Goal: Task Accomplishment & Management: Complete application form

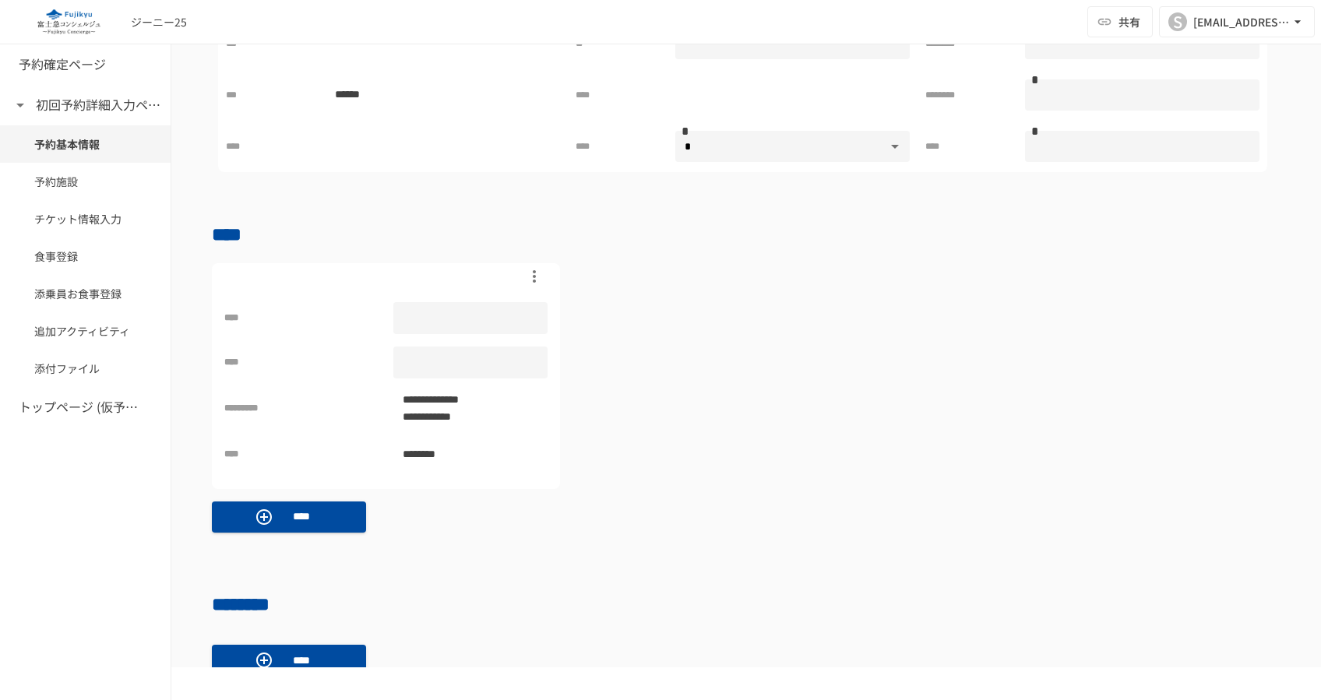
scroll to position [544, 0]
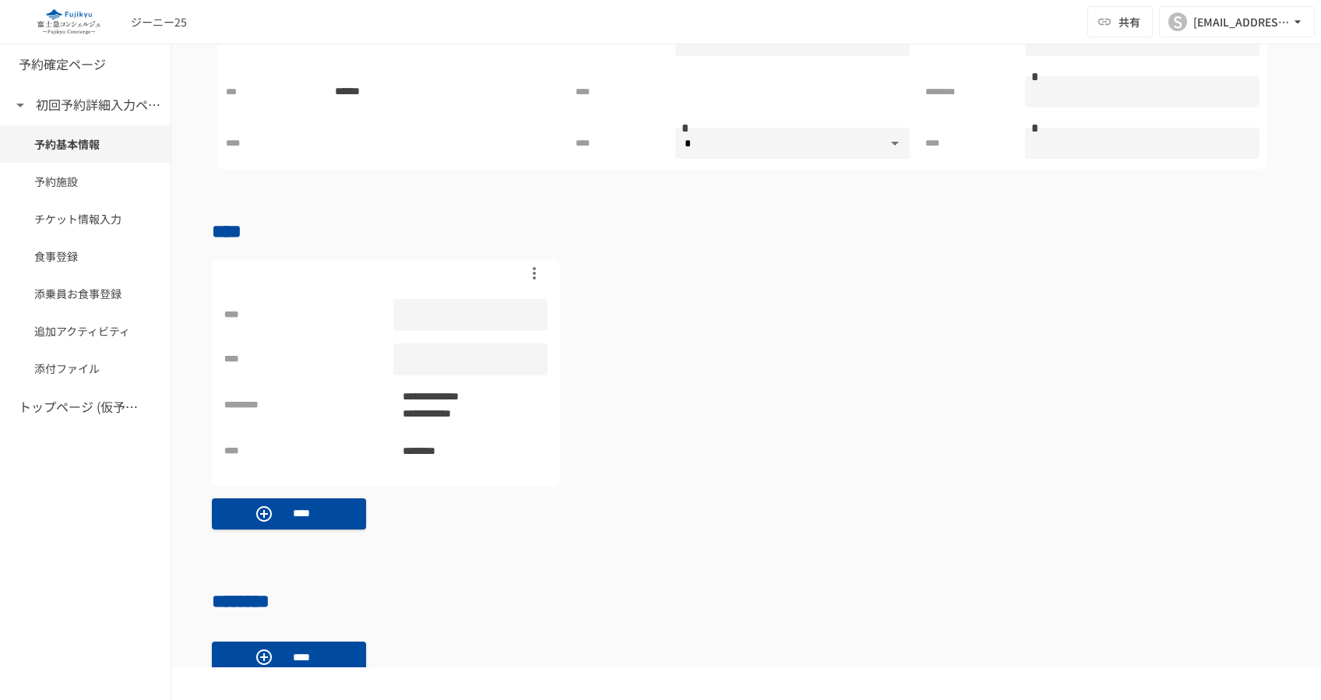
click at [480, 315] on div at bounding box center [469, 315] width 153 height 32
click at [473, 301] on input "text" at bounding box center [469, 315] width 153 height 28
type input "*"
click at [614, 436] on div "**********" at bounding box center [746, 373] width 1068 height 226
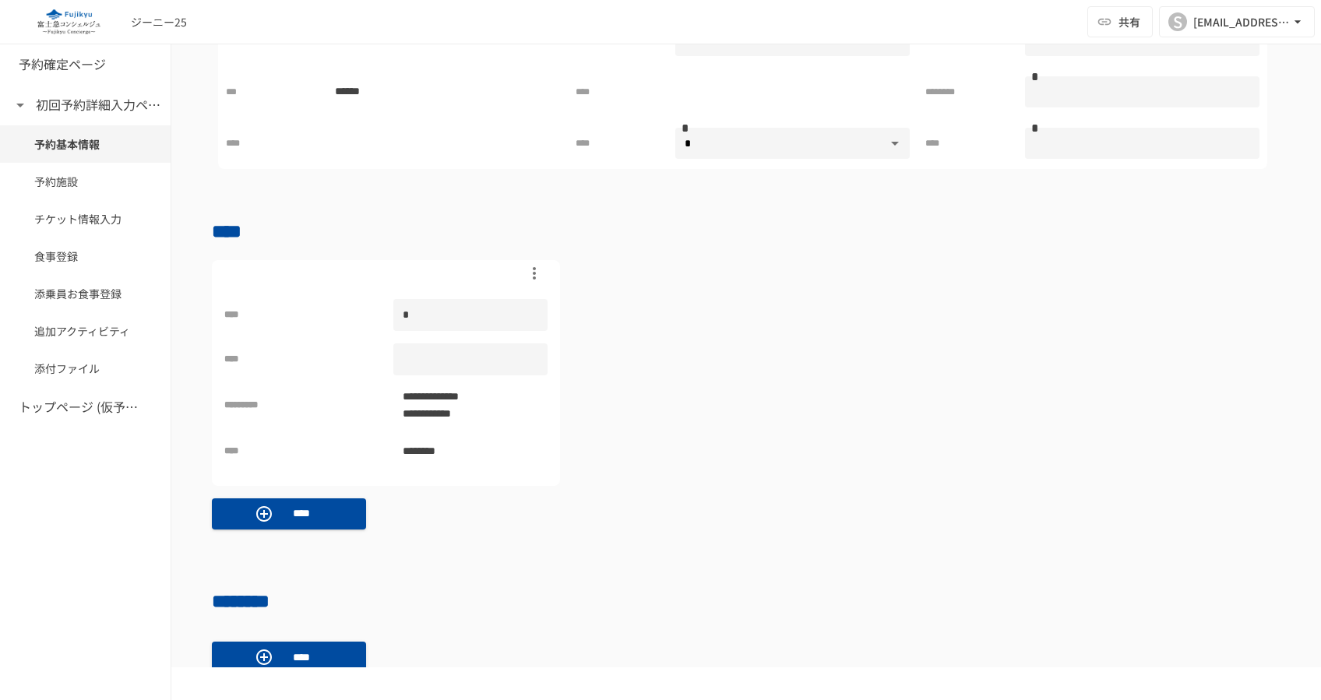
scroll to position [856, 0]
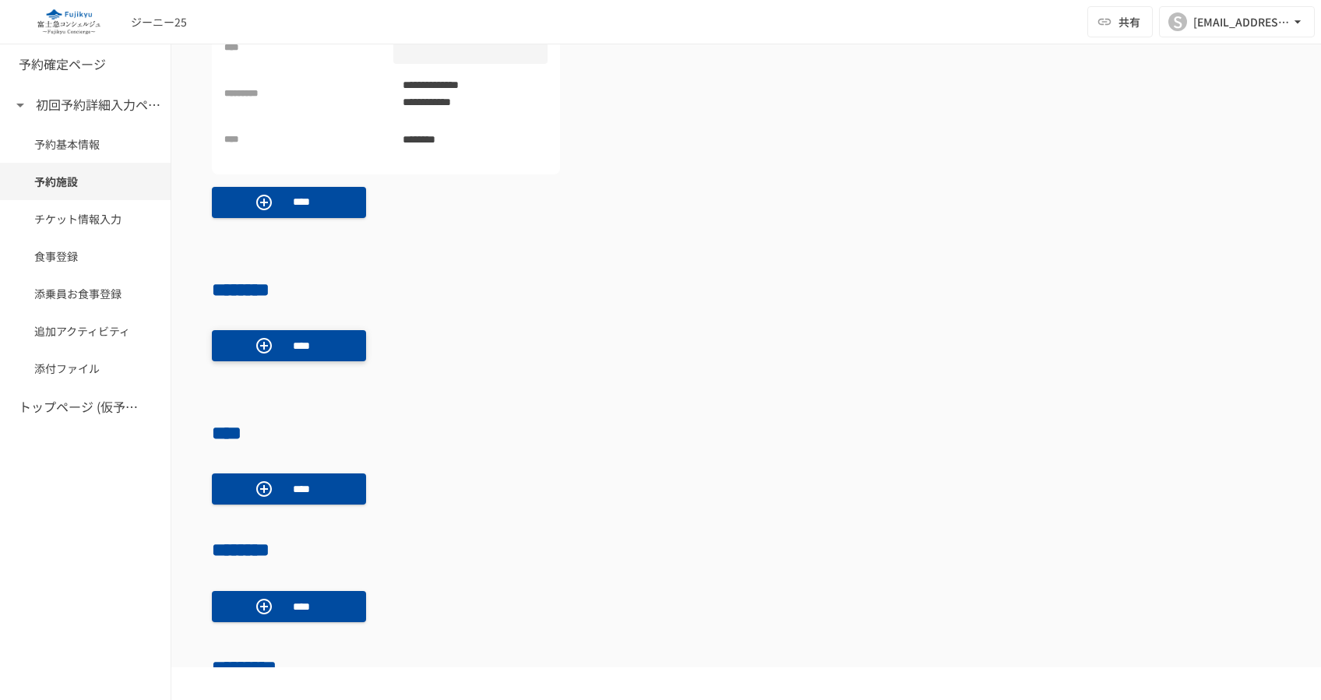
click at [314, 337] on p "****" at bounding box center [302, 345] width 44 height 17
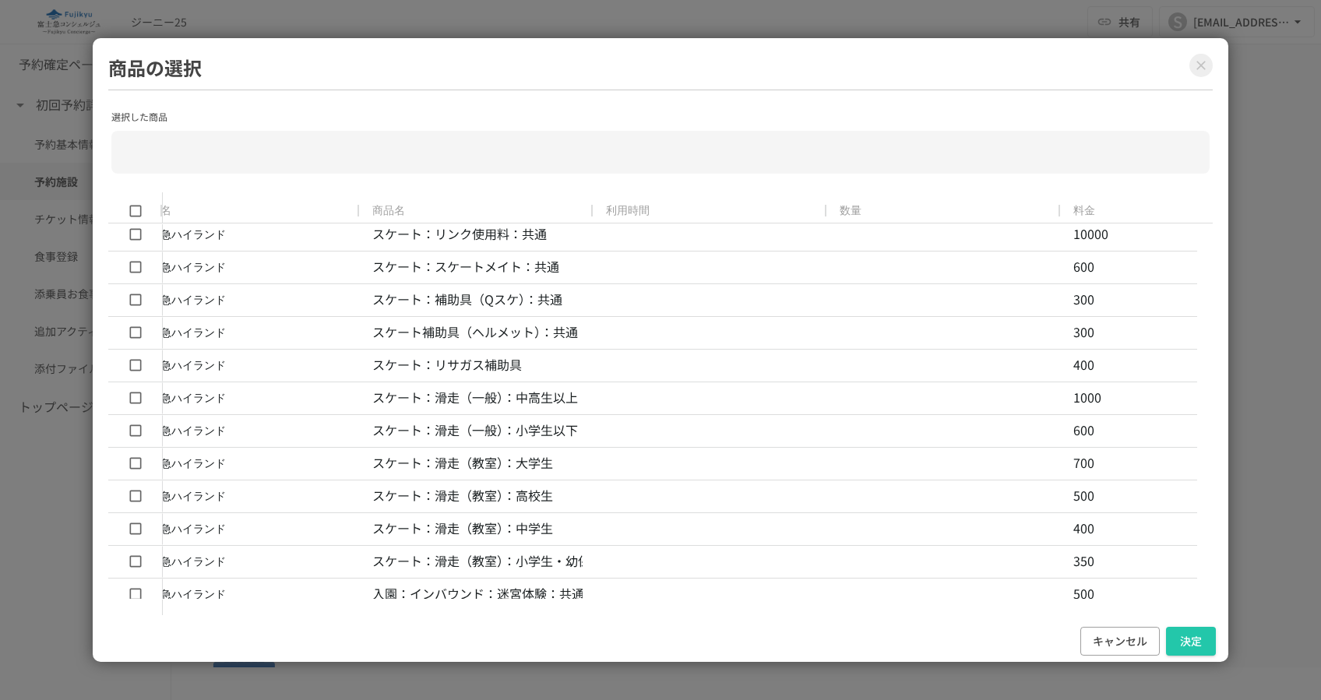
scroll to position [0, 0]
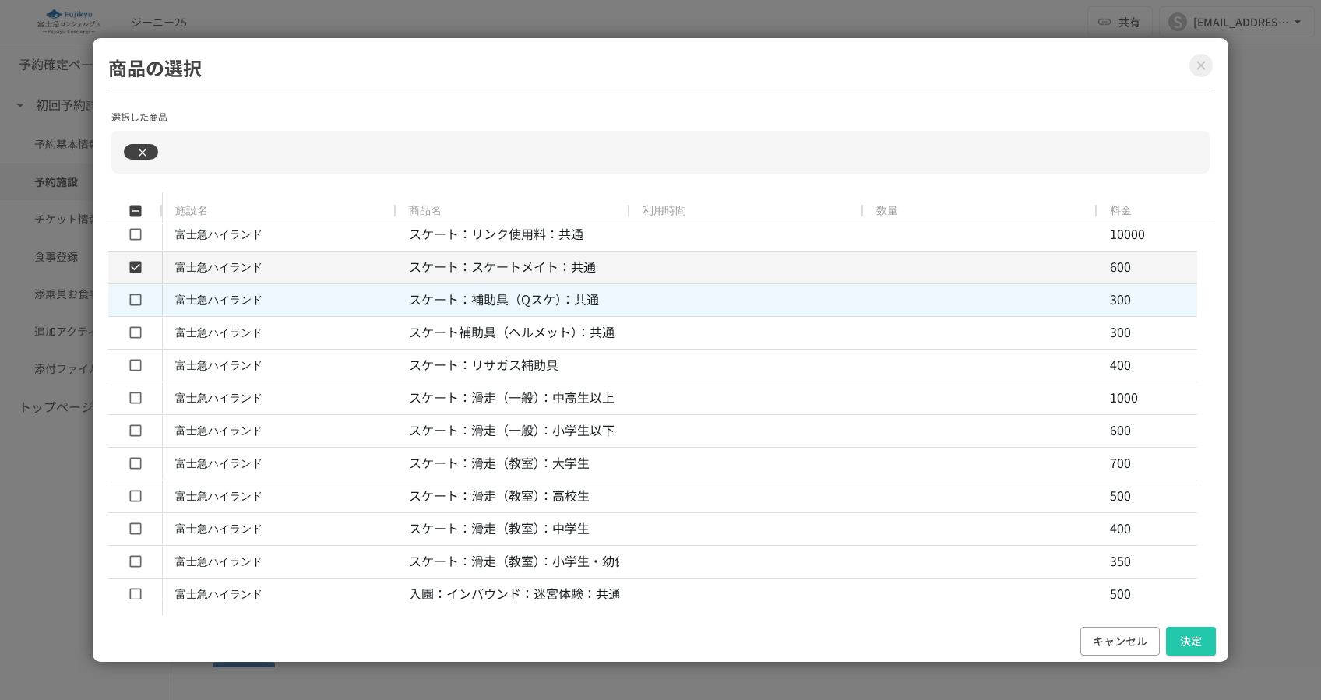
type input "**********"
drag, startPoint x: 1191, startPoint y: 639, endPoint x: 1117, endPoint y: 600, distance: 84.0
click at [1191, 639] on button "決定" at bounding box center [1191, 641] width 50 height 29
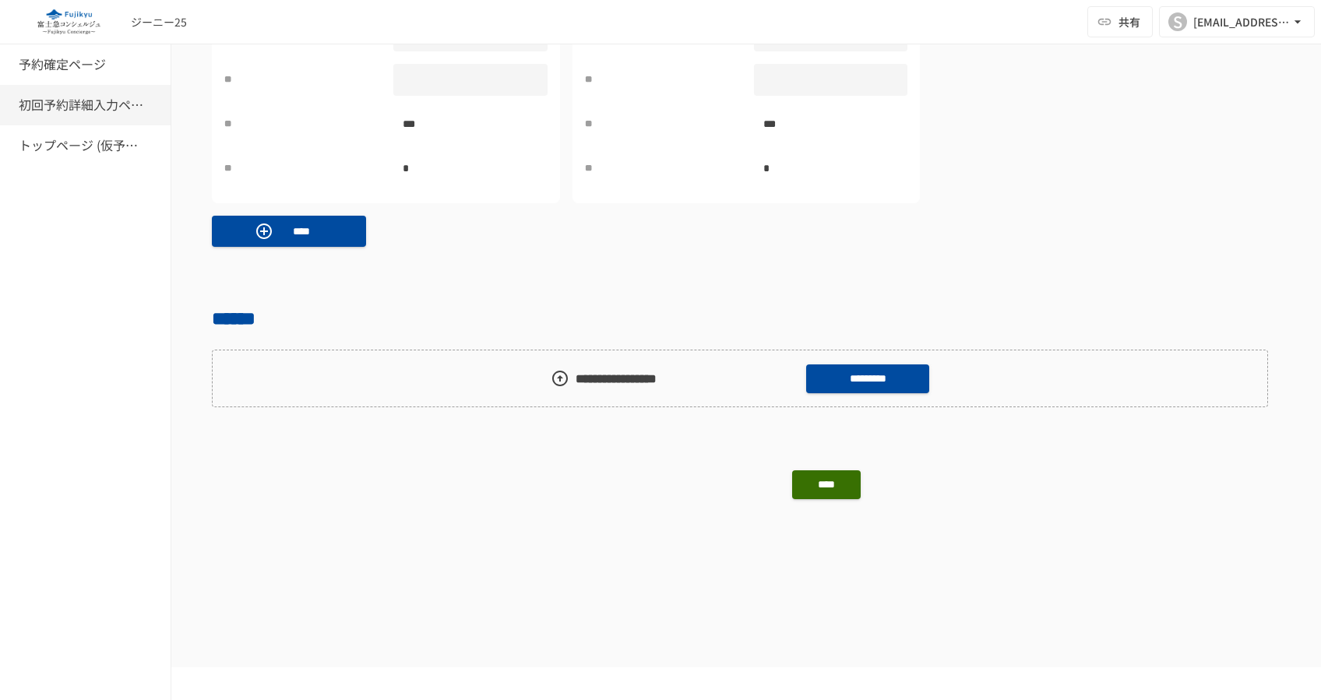
scroll to position [2610, 0]
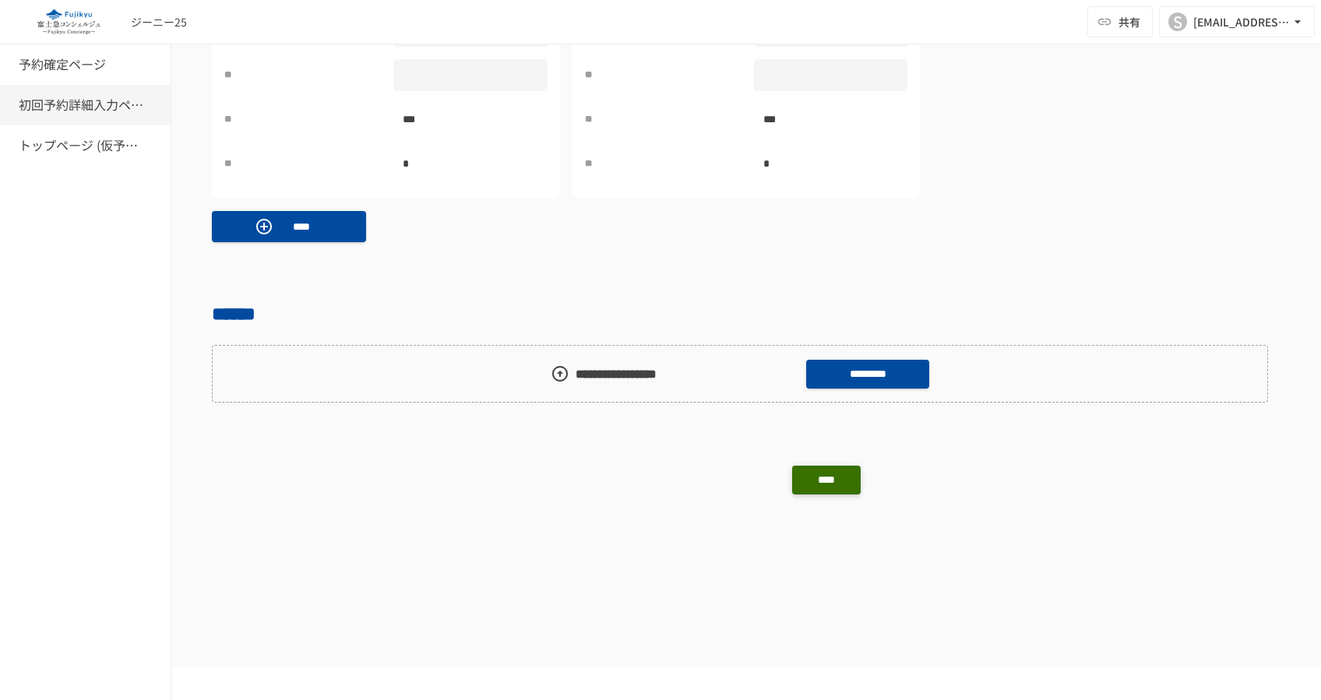
click at [817, 480] on button "****" at bounding box center [826, 480] width 69 height 29
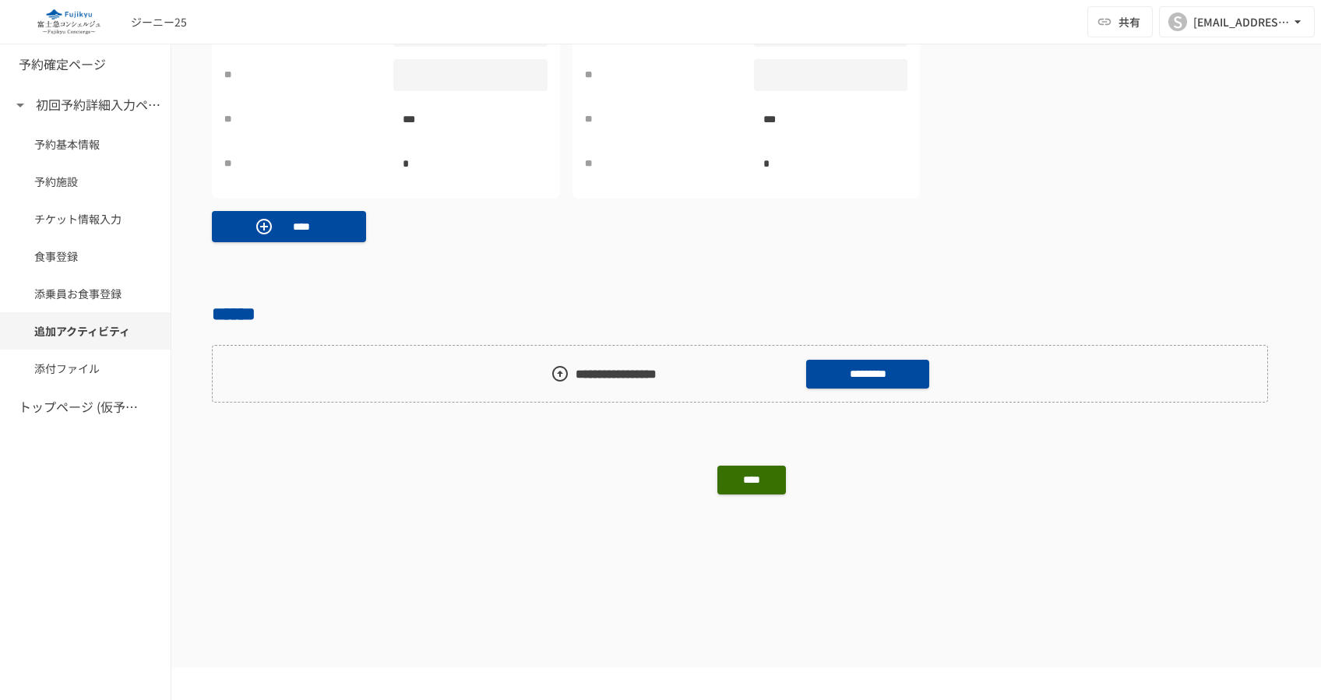
scroll to position [0, 0]
click at [832, 480] on button "****" at bounding box center [826, 480] width 69 height 29
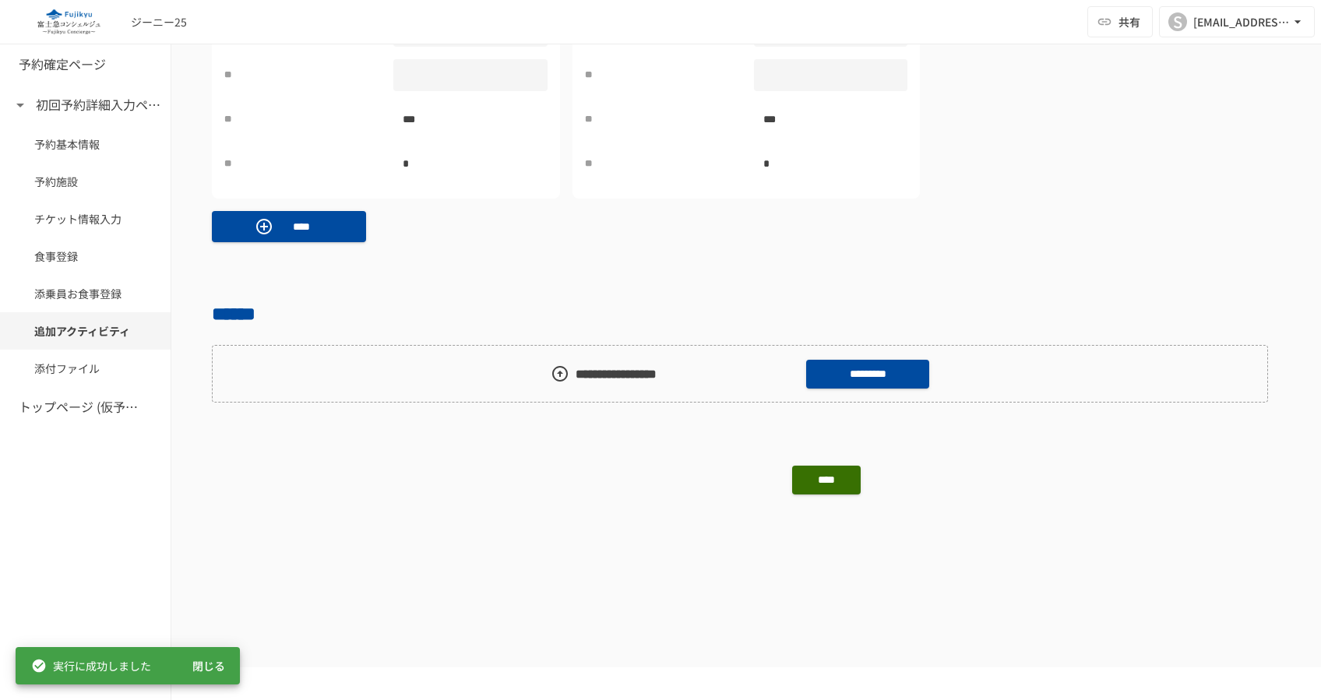
click at [206, 664] on button "閉じる" at bounding box center [209, 666] width 50 height 29
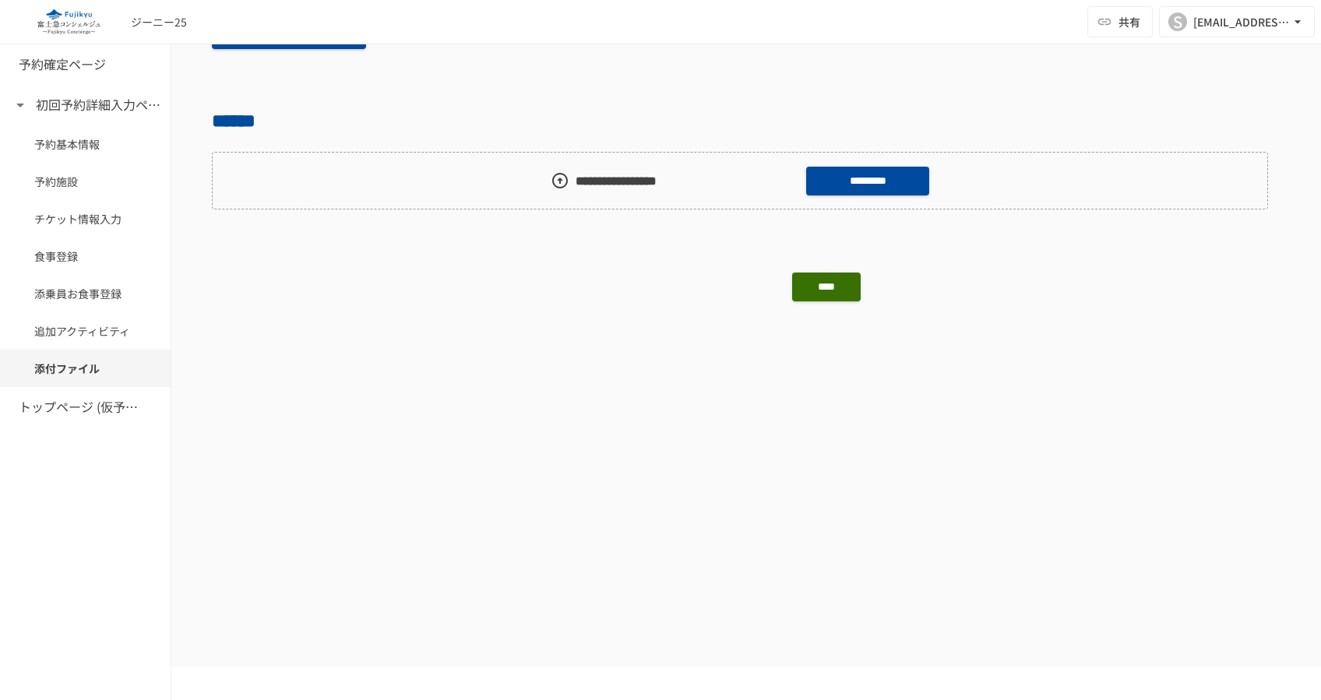
scroll to position [2817, 0]
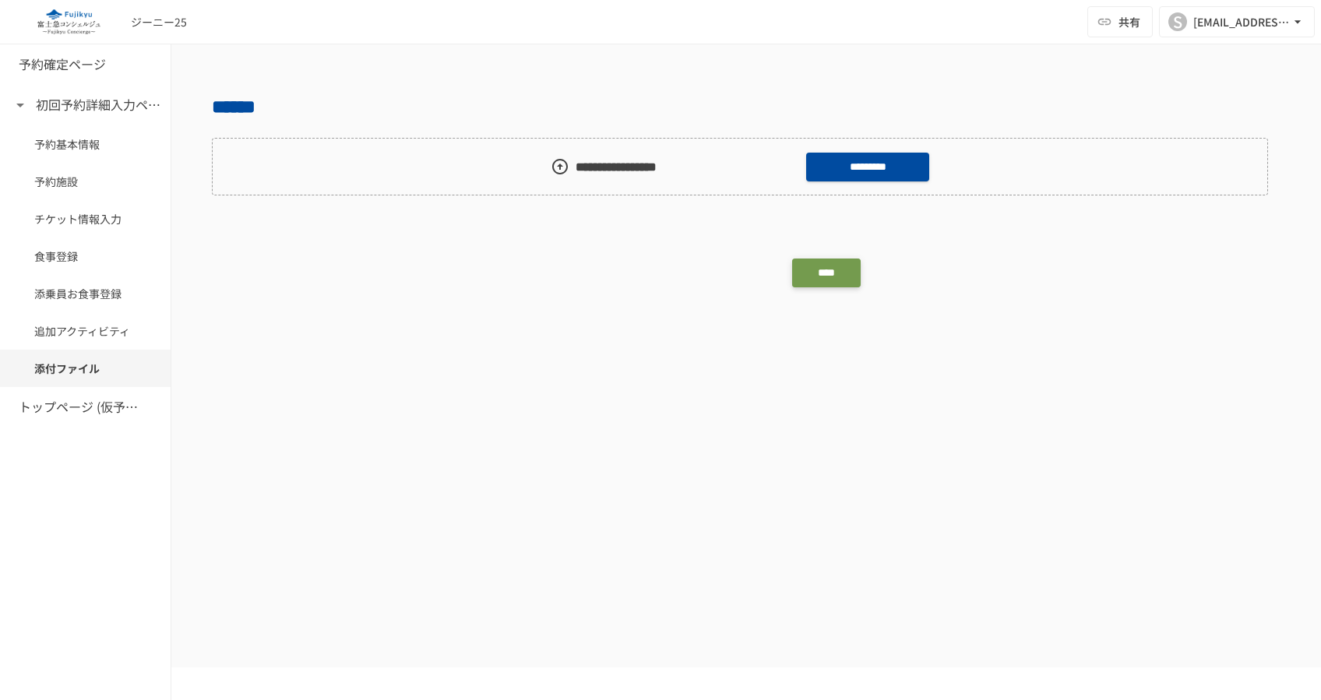
click at [836, 266] on button "****" at bounding box center [826, 273] width 69 height 29
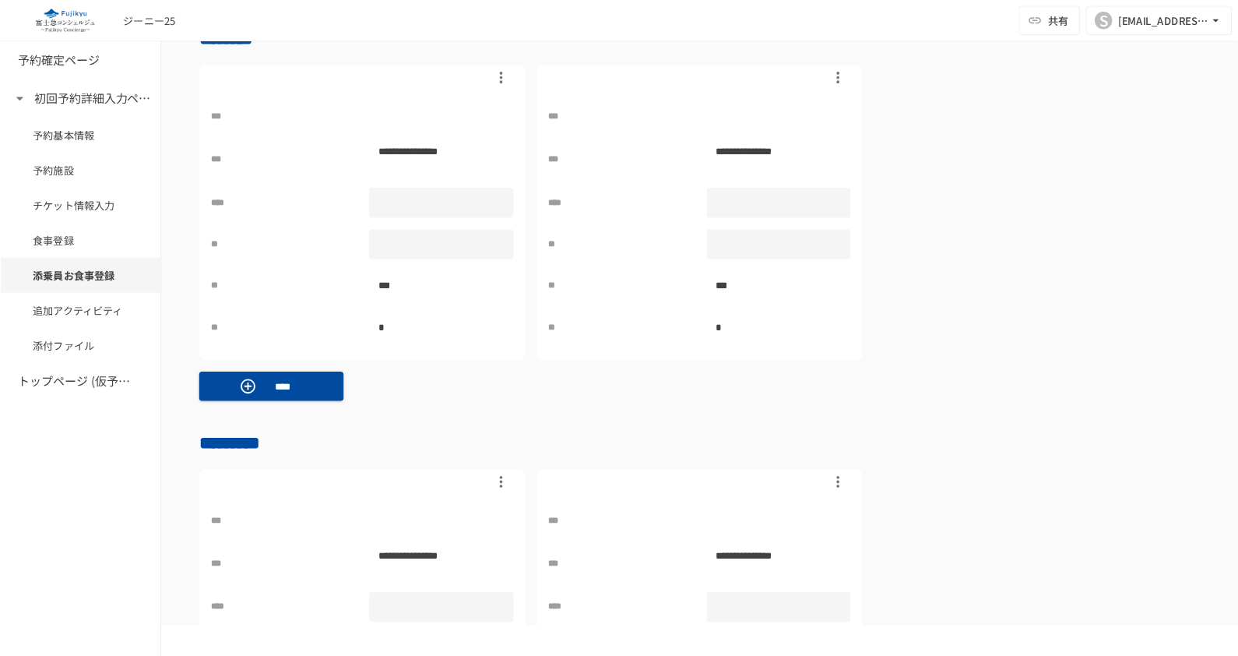
scroll to position [1883, 0]
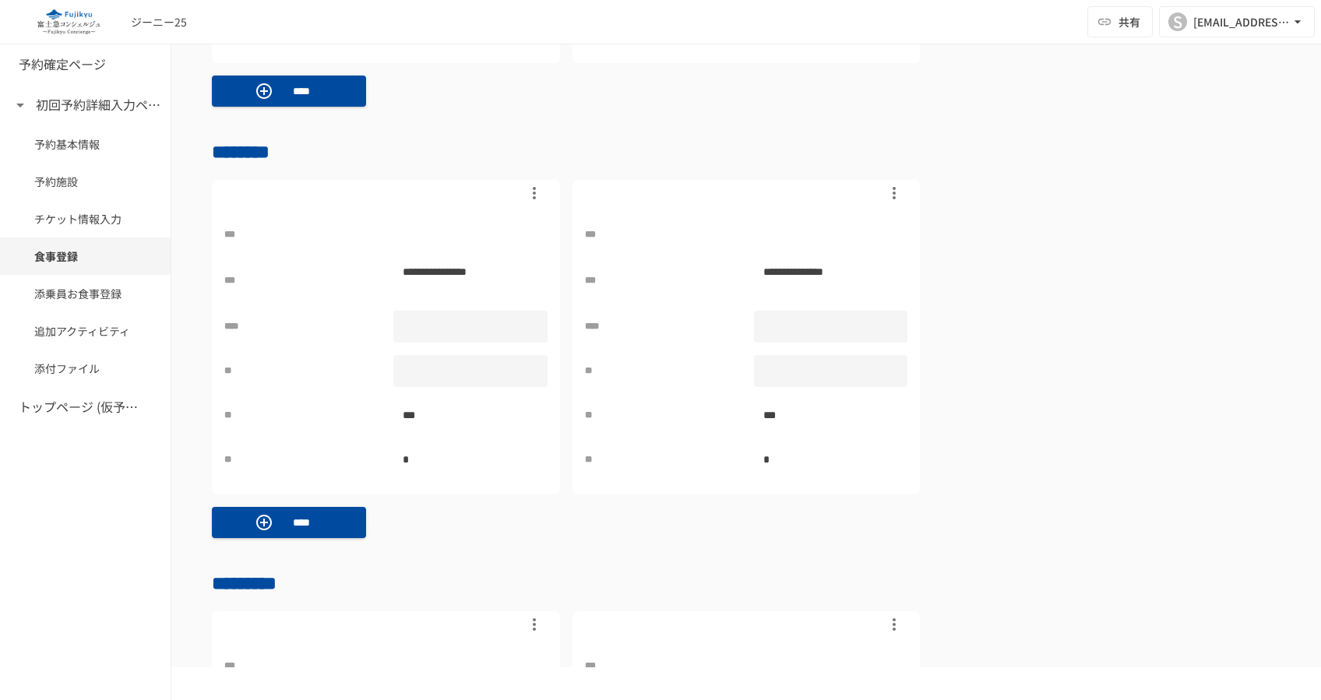
click at [251, 227] on p "***" at bounding box center [299, 234] width 151 height 15
drag, startPoint x: 251, startPoint y: 223, endPoint x: 588, endPoint y: 122, distance: 351.8
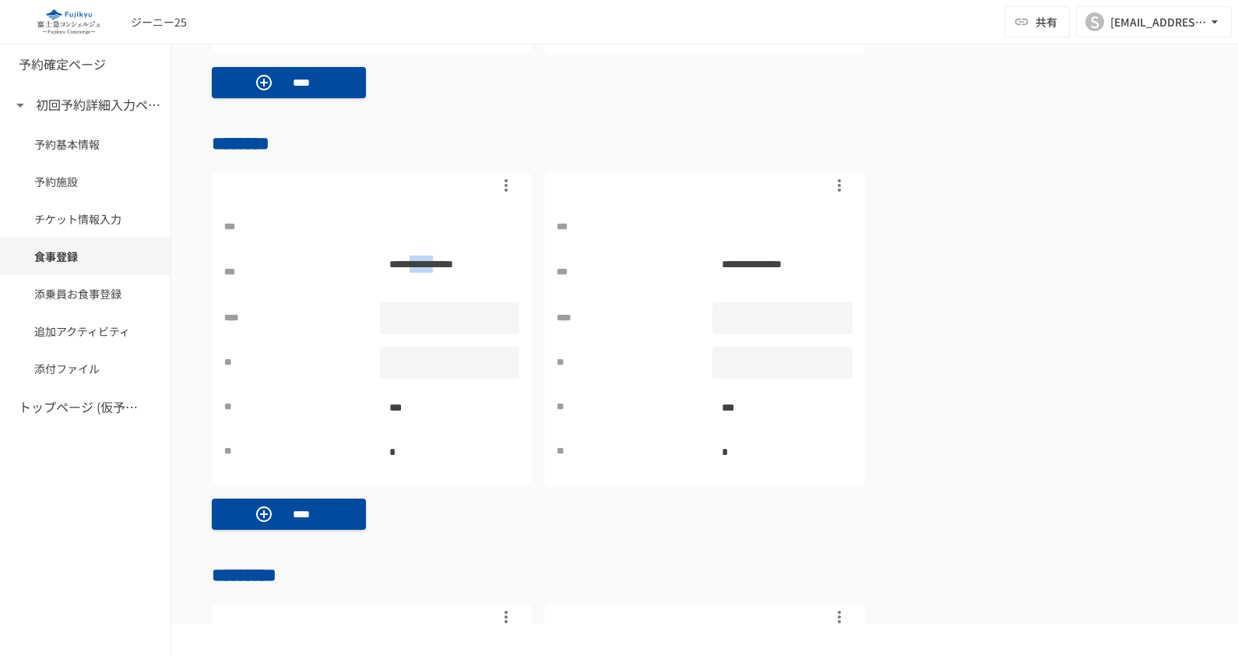
drag, startPoint x: 439, startPoint y: 265, endPoint x: 392, endPoint y: 269, distance: 47.7
click at [392, 269] on p "**********" at bounding box center [448, 272] width 137 height 35
drag, startPoint x: 392, startPoint y: 269, endPoint x: 227, endPoint y: 259, distance: 165.4
click at [226, 265] on p "***" at bounding box center [292, 272] width 137 height 15
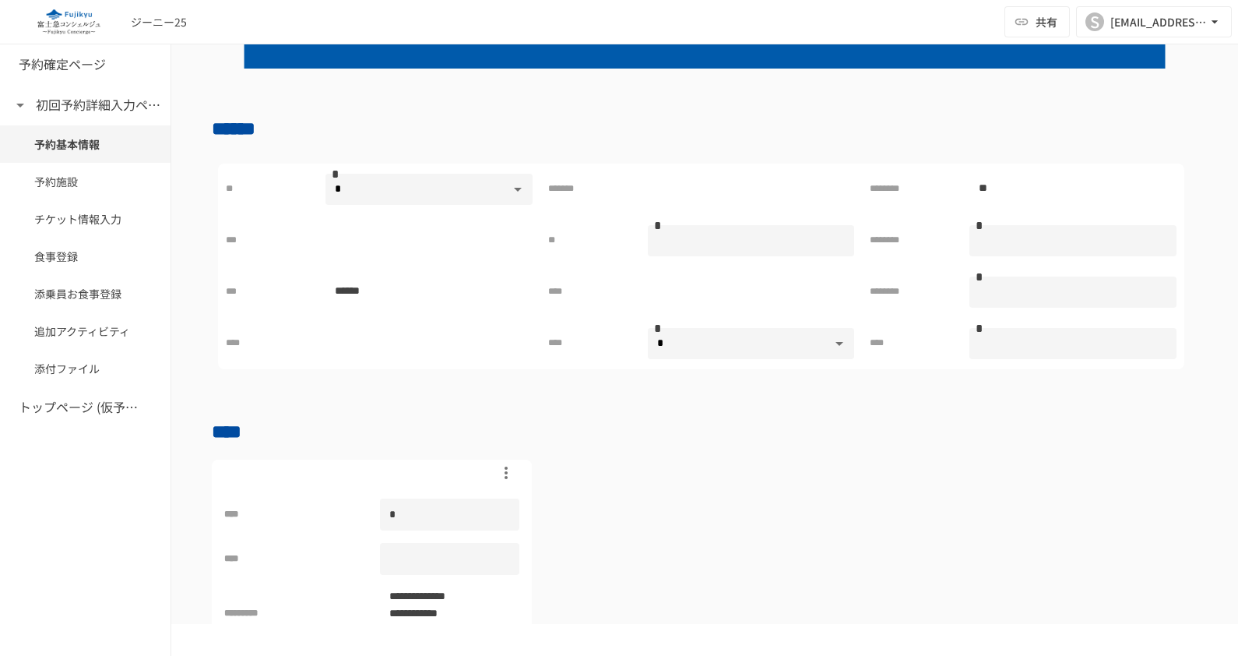
scroll to position [228, 0]
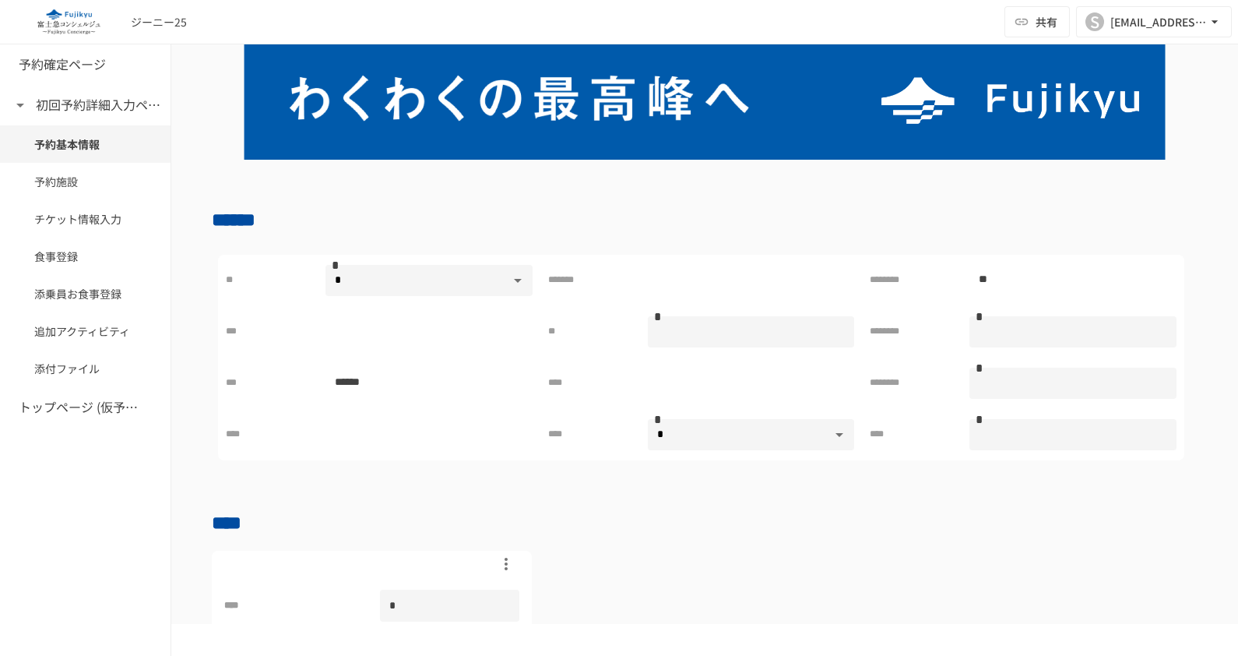
click at [702, 329] on input "text" at bounding box center [751, 332] width 207 height 28
click at [670, 375] on div at bounding box center [751, 383] width 207 height 31
click at [684, 424] on body "**********" at bounding box center [619, 311] width 1238 height 623
click at [681, 381] on div at bounding box center [619, 328] width 1238 height 656
click at [783, 431] on body "**********" at bounding box center [619, 311] width 1238 height 623
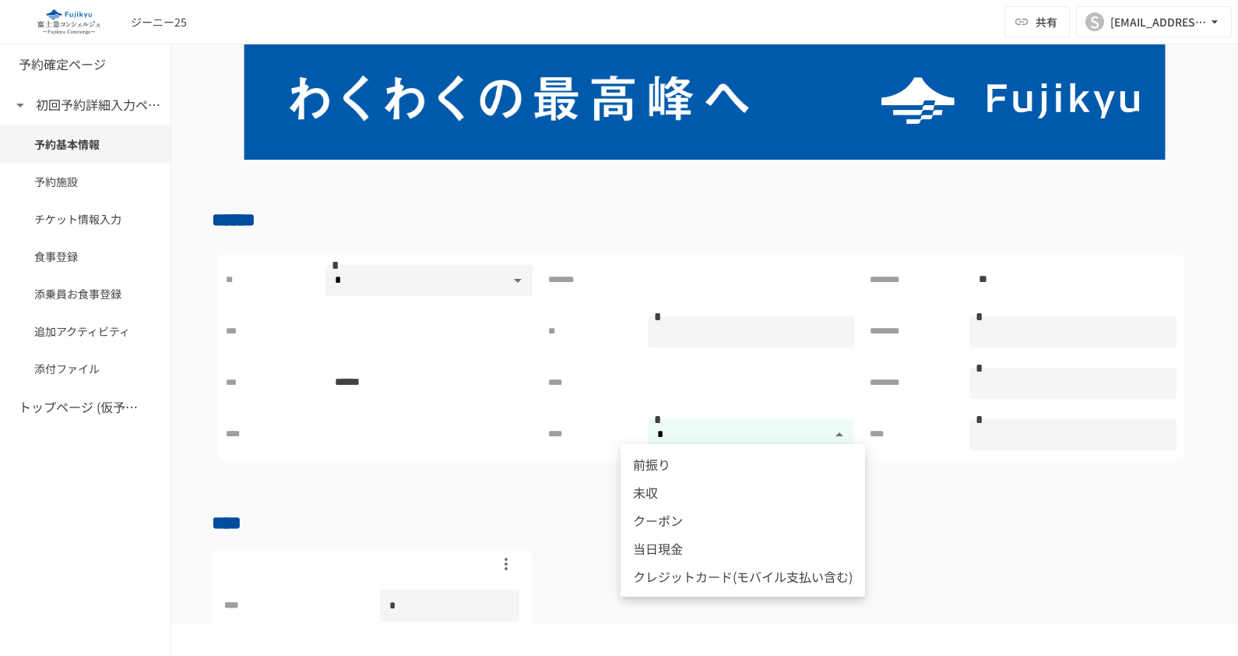
click at [711, 501] on li "未収" at bounding box center [743, 492] width 245 height 28
type input "*"
click at [440, 473] on div "** * * ******* ******** ** *** ** * ******** * * *** ****** **** ******** * * *…" at bounding box center [701, 368] width 979 height 241
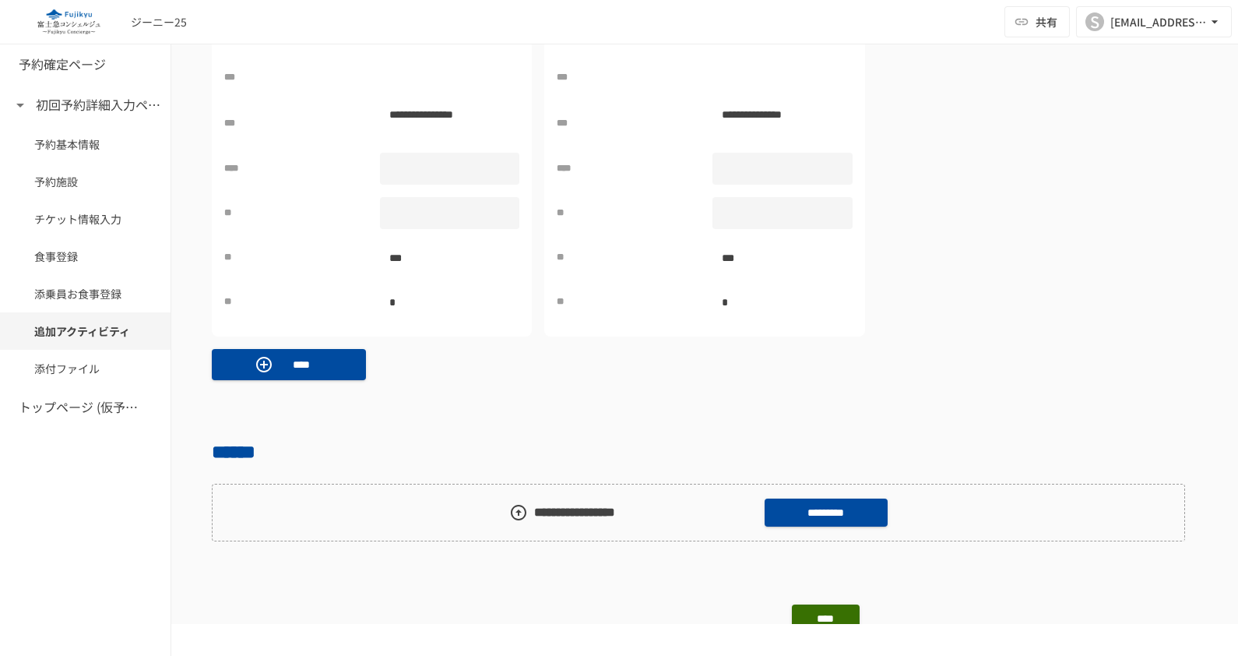
scroll to position [2433, 0]
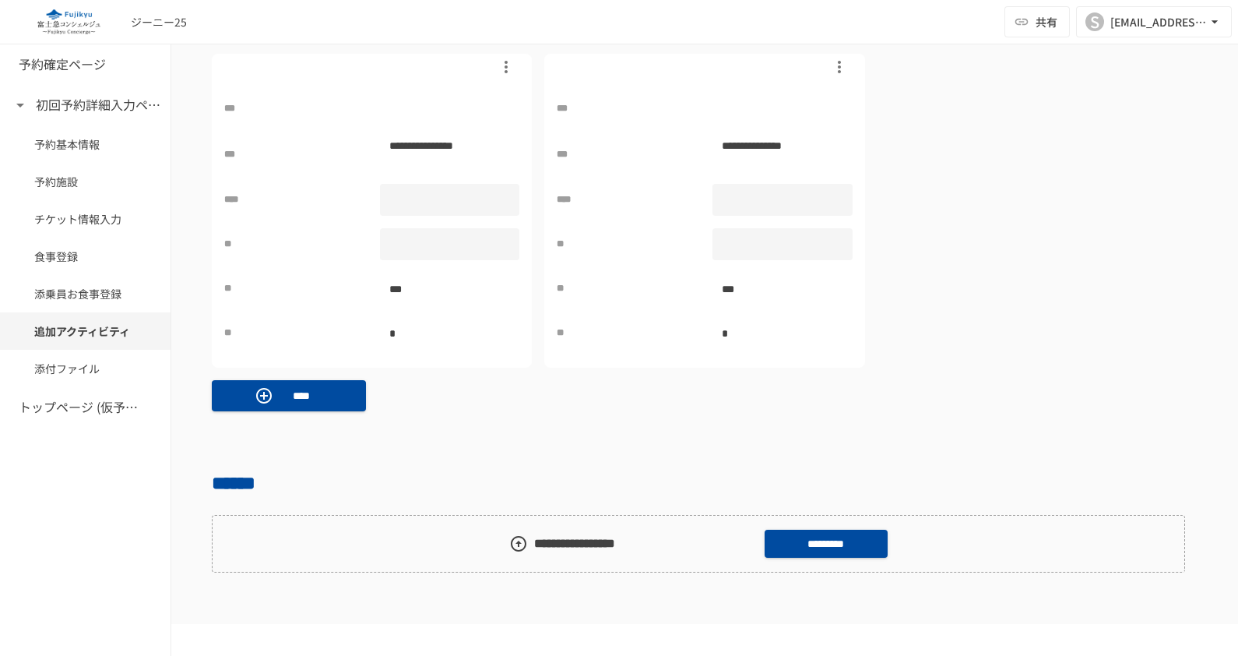
drag, startPoint x: 499, startPoint y: 325, endPoint x: 468, endPoint y: 359, distance: 46.3
click at [468, 359] on div "**********" at bounding box center [372, 211] width 320 height 315
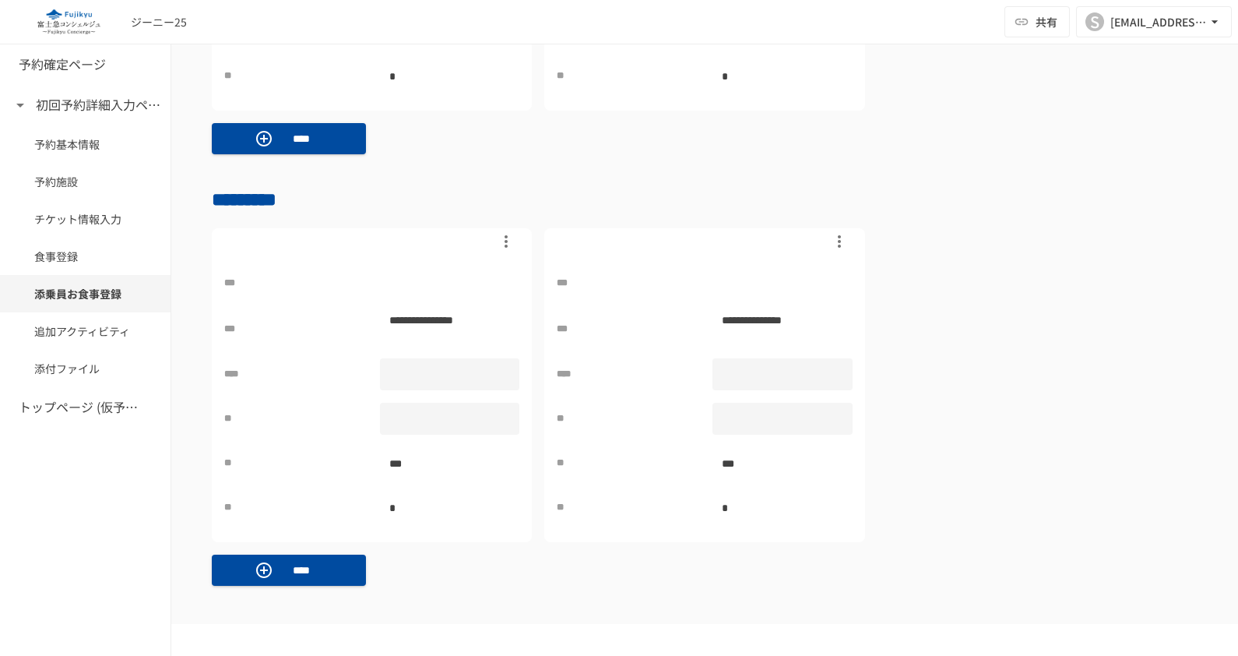
scroll to position [2239, 0]
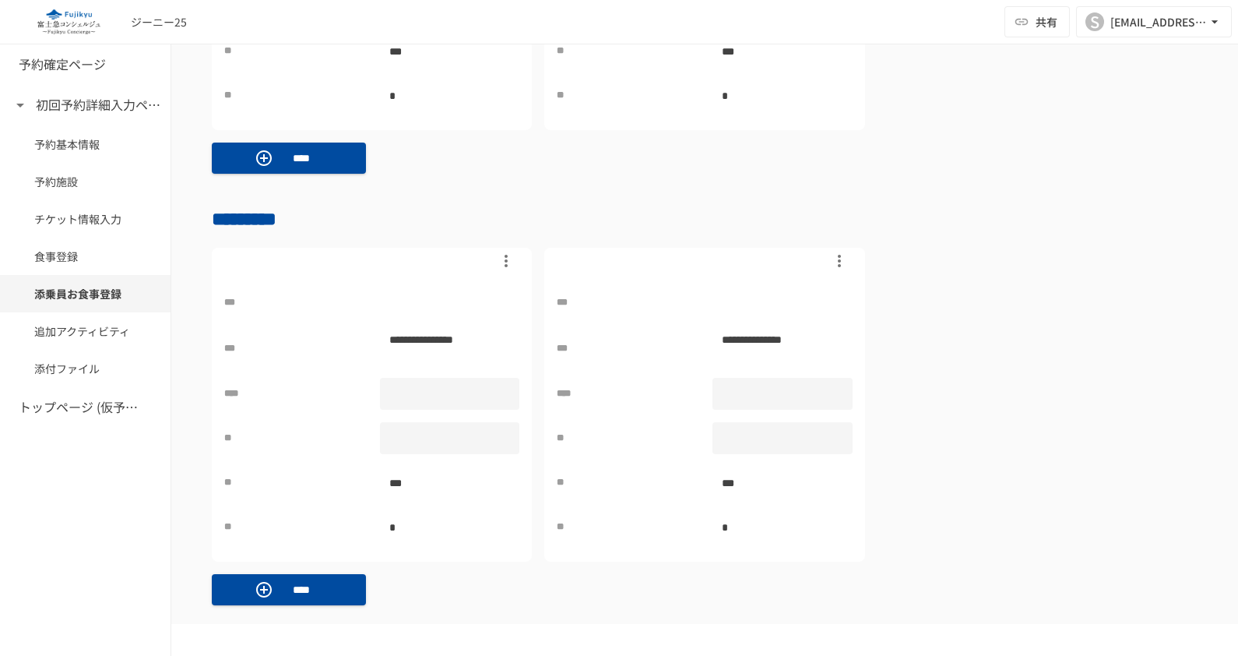
click at [812, 362] on div "**********" at bounding box center [704, 415] width 295 height 257
click at [802, 388] on div at bounding box center [782, 394] width 140 height 32
click at [802, 416] on div "**********" at bounding box center [704, 415] width 295 height 257
click at [801, 433] on div at bounding box center [782, 438] width 140 height 32
click at [802, 383] on div at bounding box center [782, 394] width 140 height 32
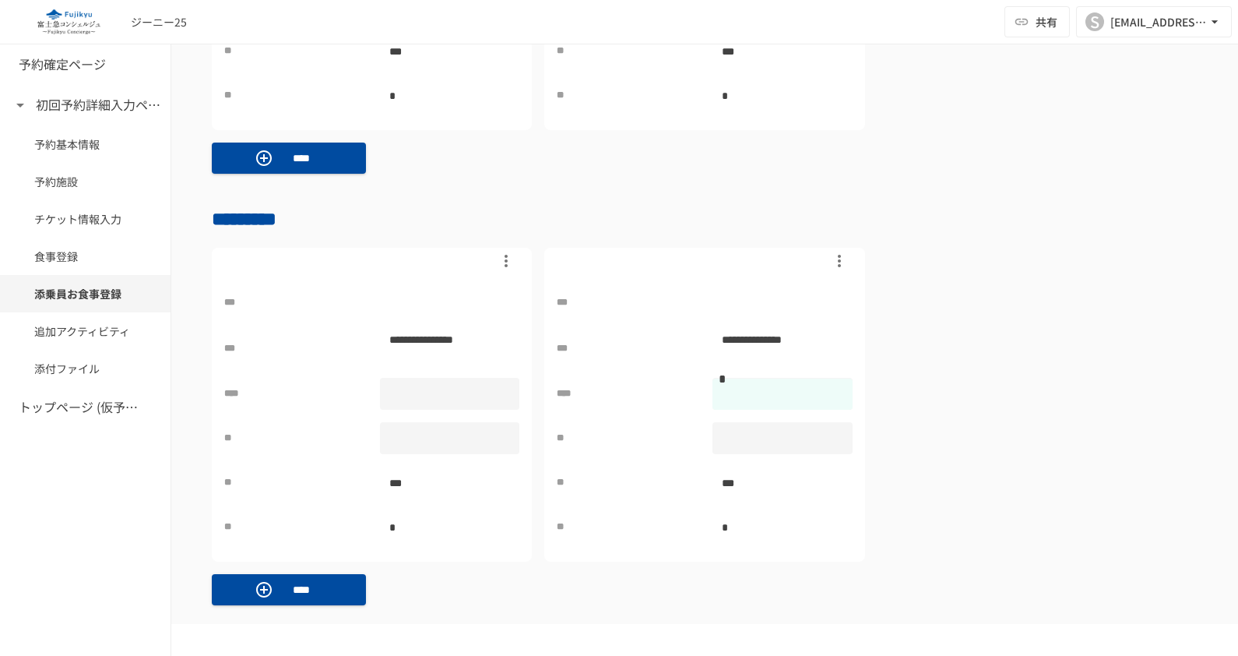
click at [790, 422] on div at bounding box center [782, 438] width 140 height 32
click at [397, 430] on div at bounding box center [450, 438] width 140 height 32
click at [415, 381] on div at bounding box center [450, 394] width 140 height 32
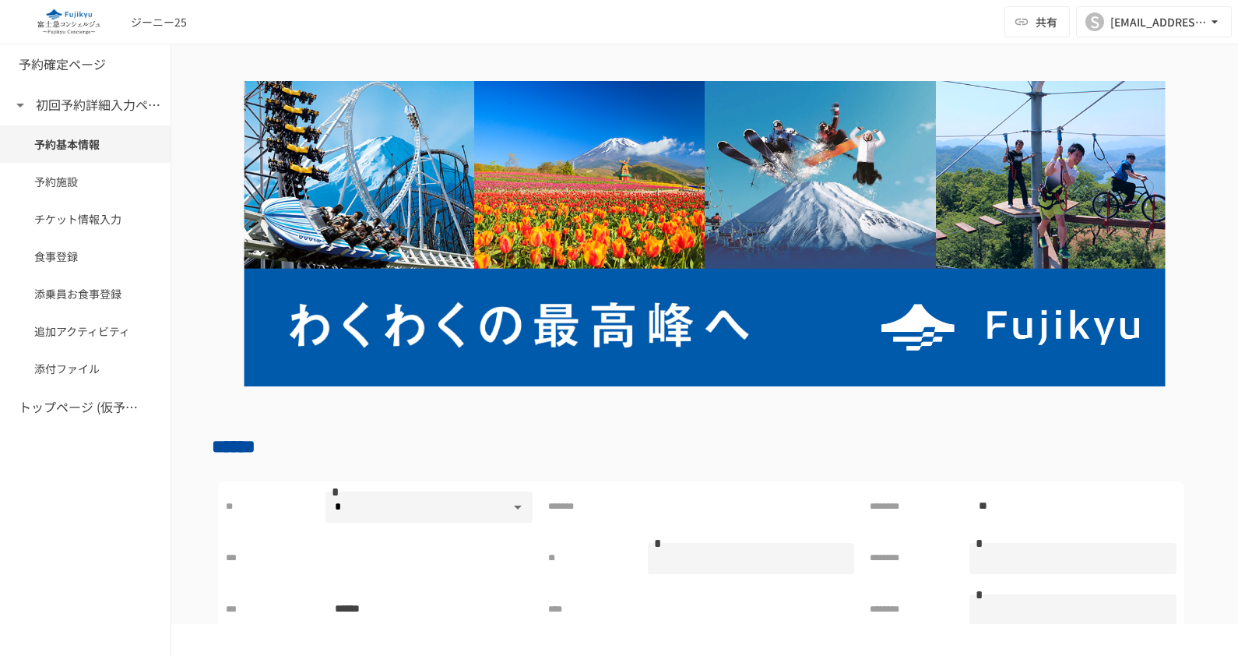
scroll to position [0, 0]
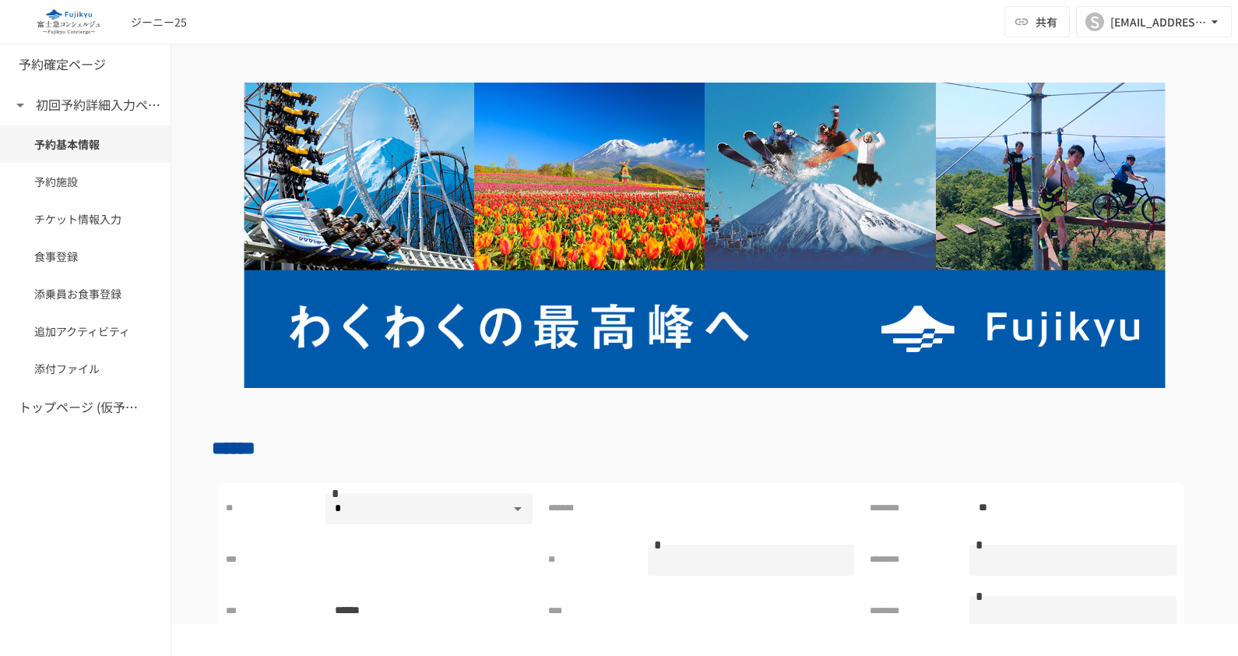
drag, startPoint x: 115, startPoint y: 409, endPoint x: 136, endPoint y: 404, distance: 21.5
click at [118, 409] on h6 "トップページ (仮予約一覧)" at bounding box center [81, 407] width 125 height 20
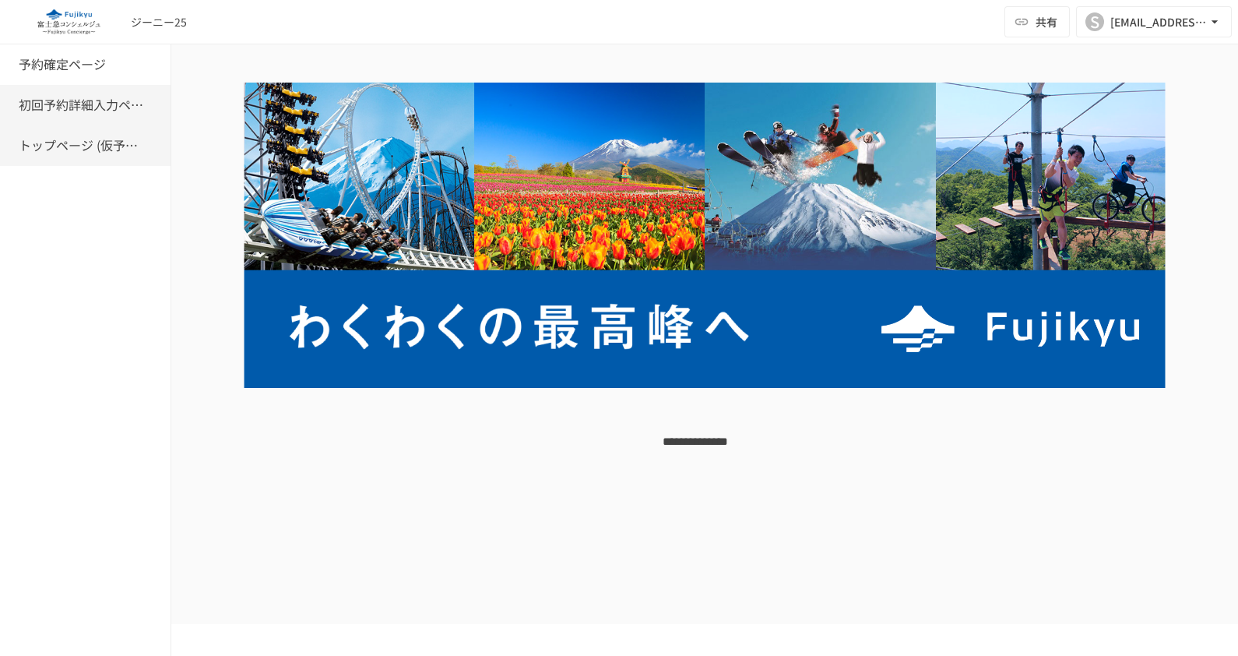
click at [50, 109] on h6 "初回予約詳細入力ページ" at bounding box center [81, 105] width 125 height 20
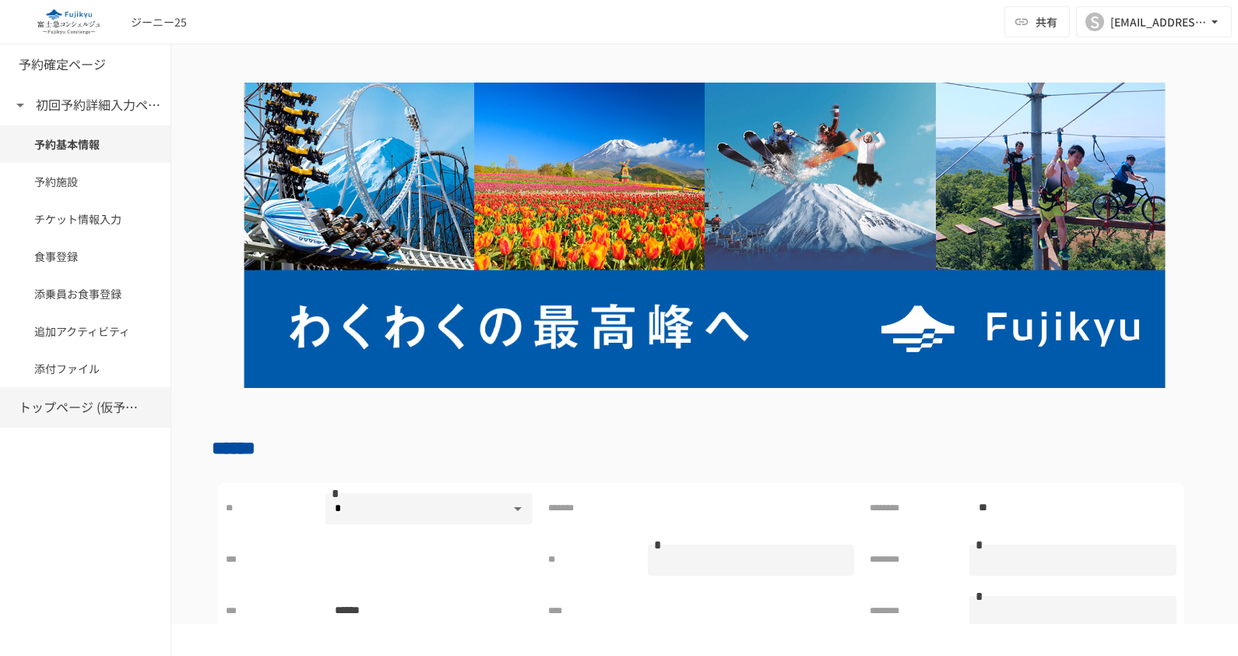
click at [86, 409] on h6 "トップページ (仮予約一覧)" at bounding box center [81, 407] width 125 height 20
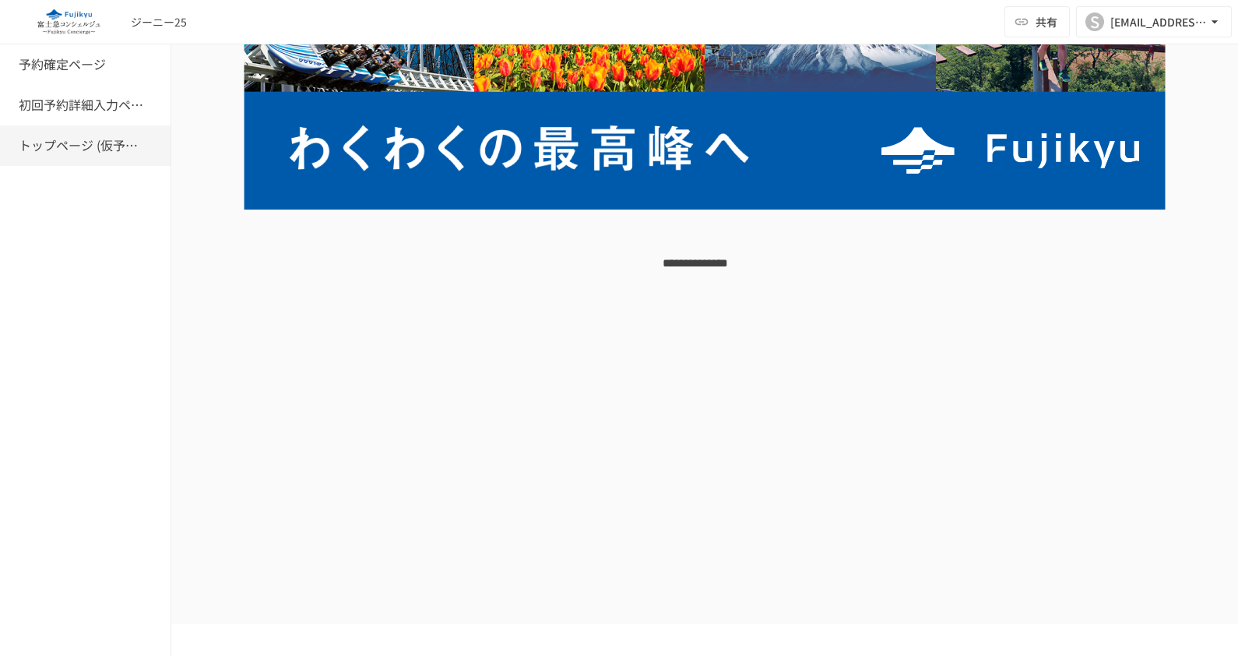
scroll to position [194, 0]
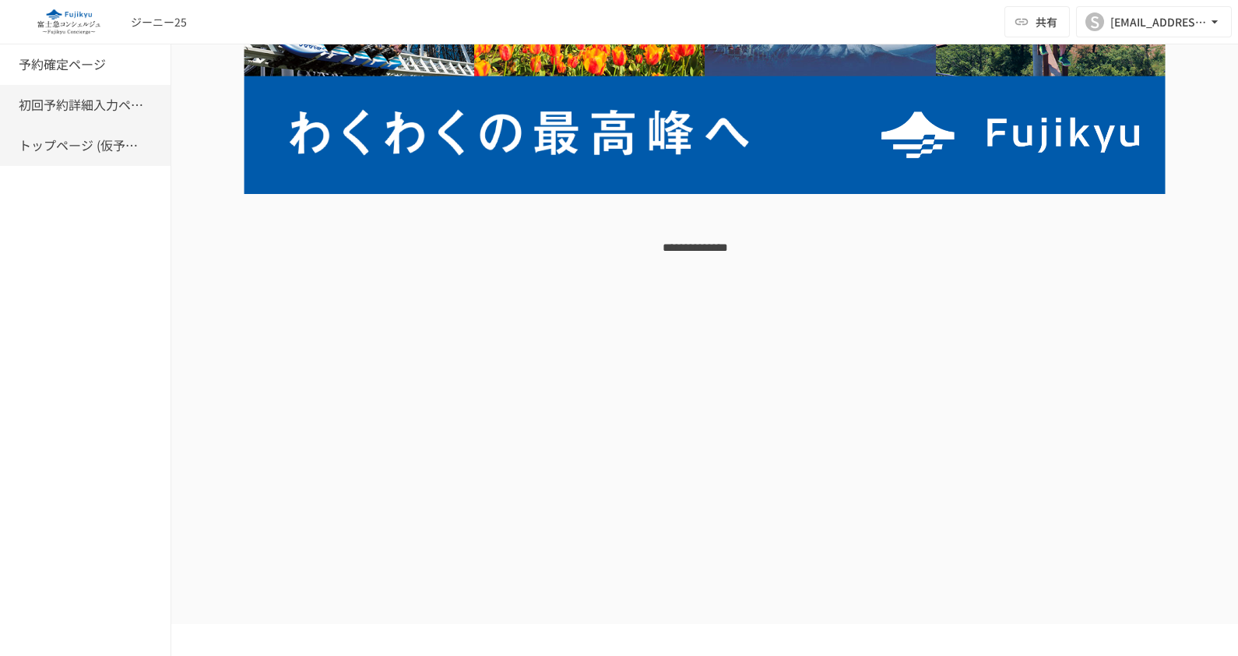
click at [84, 107] on h6 "初回予約詳細入力ページ" at bounding box center [81, 105] width 125 height 20
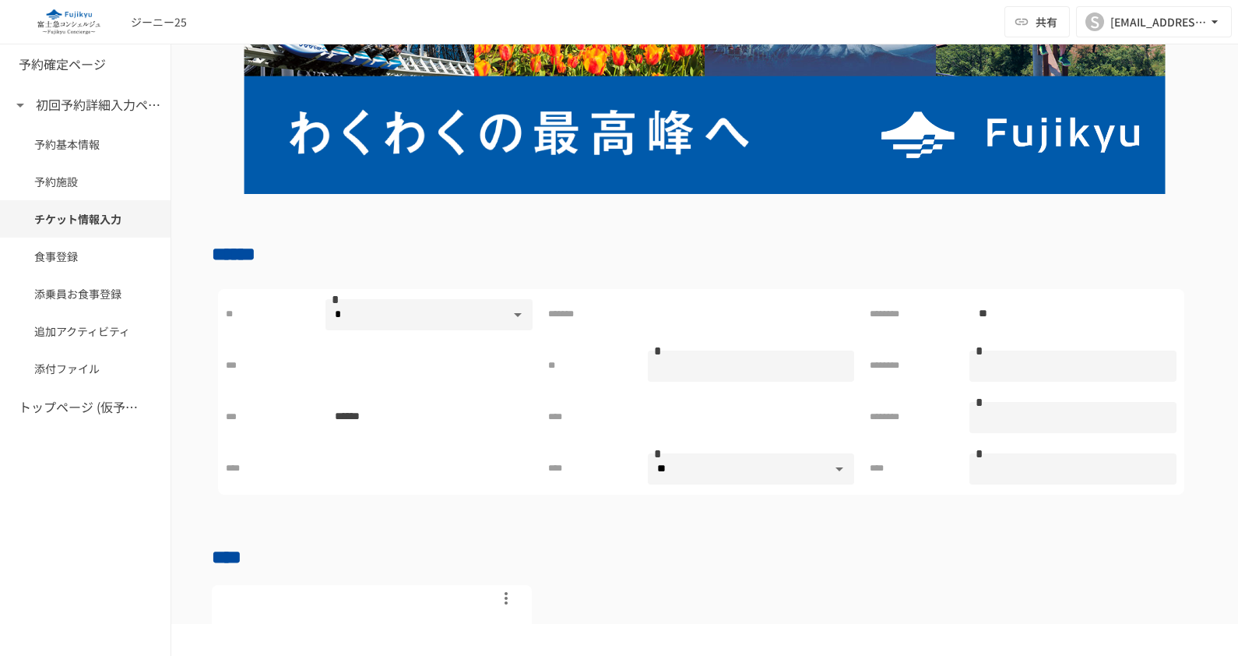
scroll to position [1059, 0]
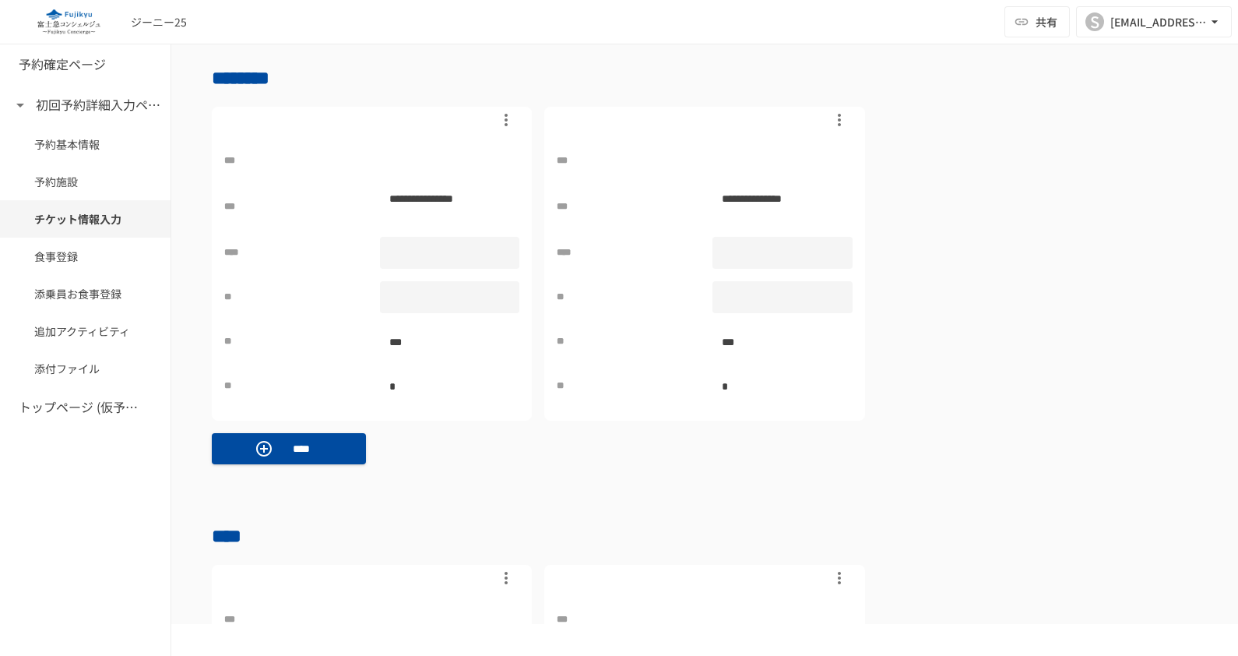
click at [70, 397] on h6 "トップページ (仮予約一覧)" at bounding box center [81, 407] width 125 height 20
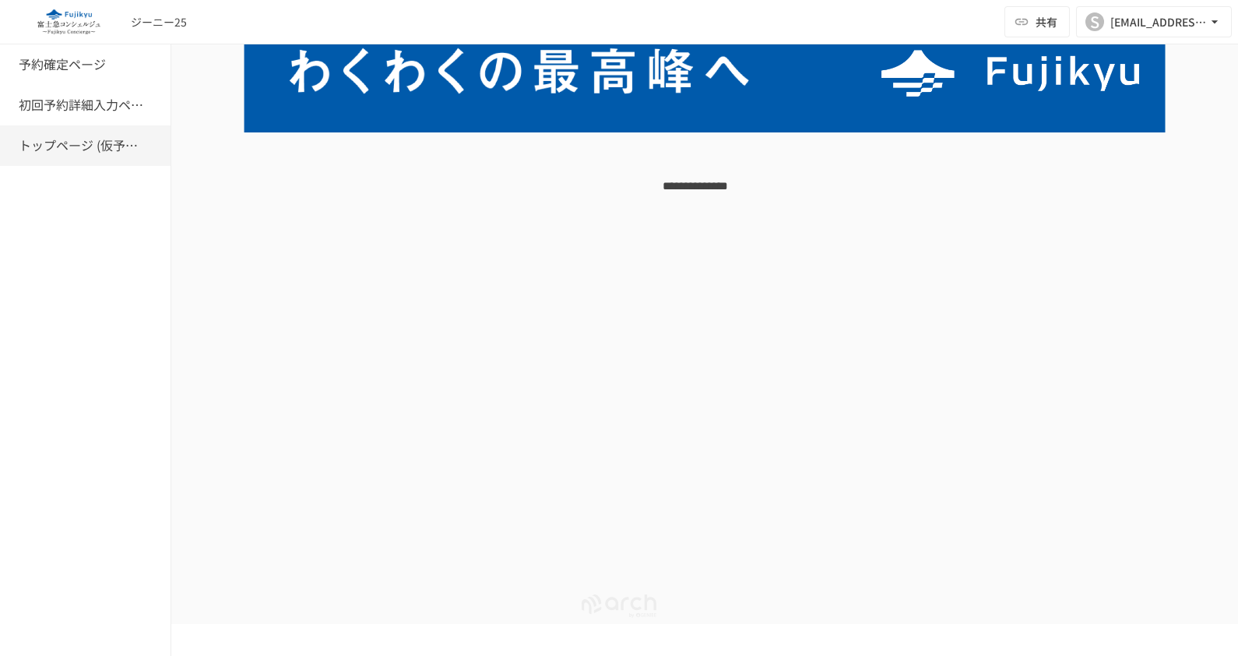
scroll to position [132, 0]
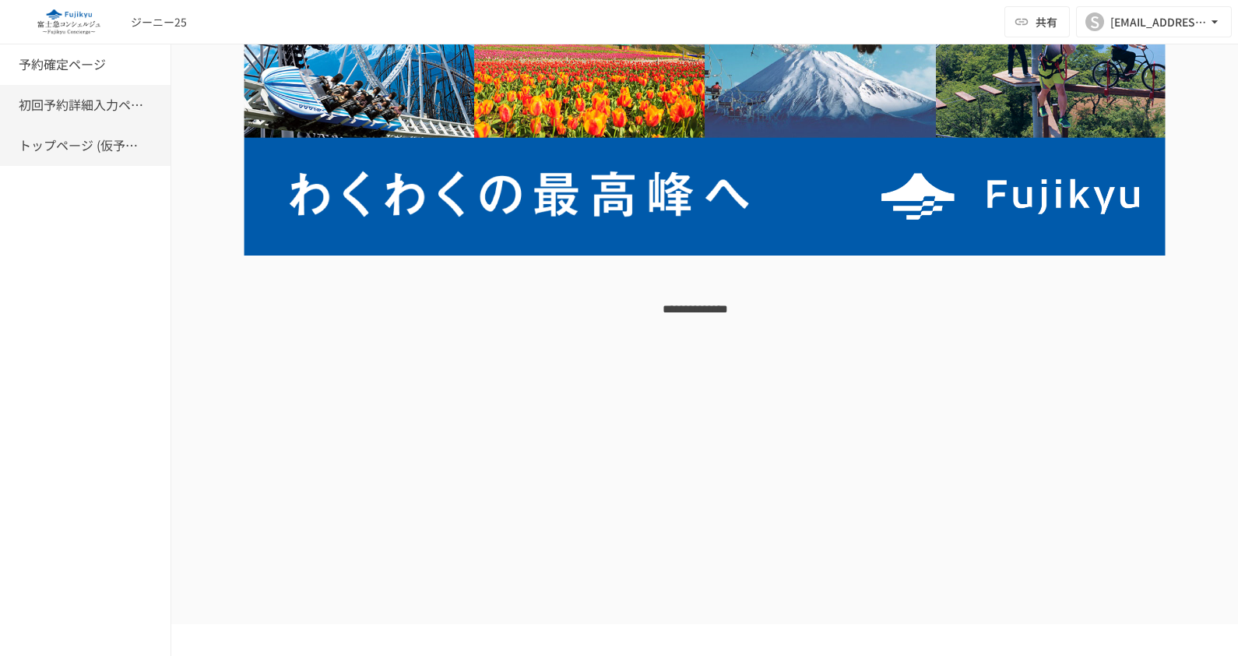
click at [98, 101] on h6 "初回予約詳細入力ページ" at bounding box center [81, 105] width 125 height 20
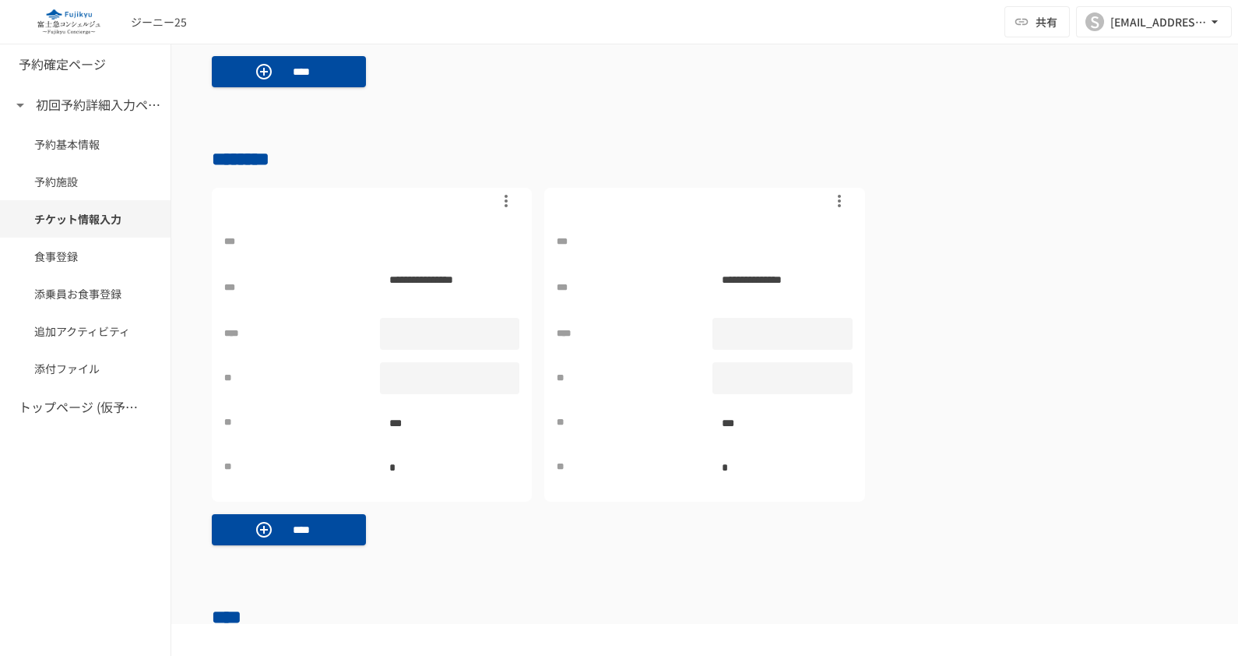
scroll to position [1075, 0]
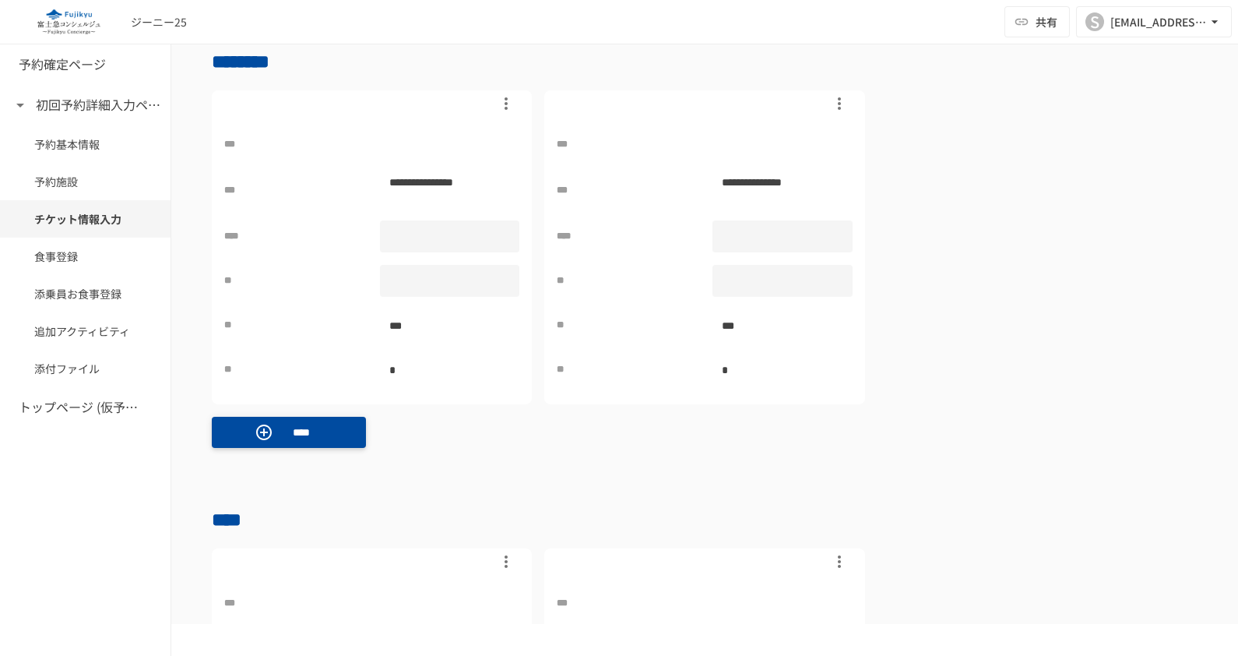
click at [261, 424] on icon "button" at bounding box center [264, 432] width 19 height 19
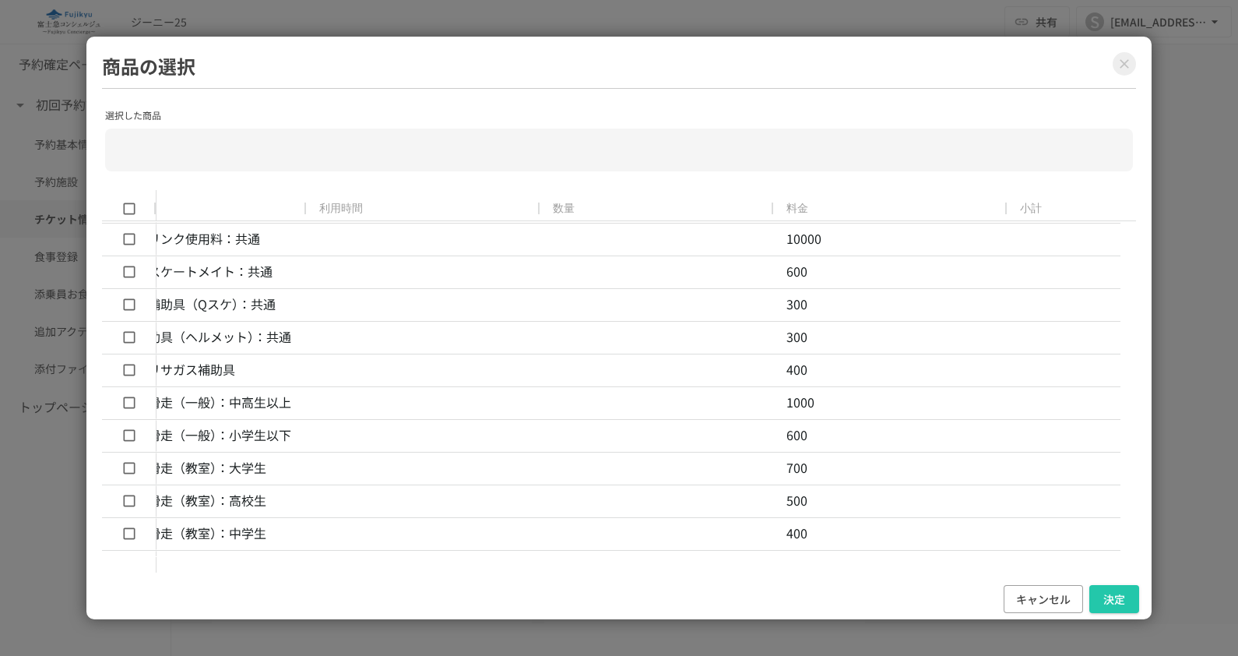
scroll to position [0, 308]
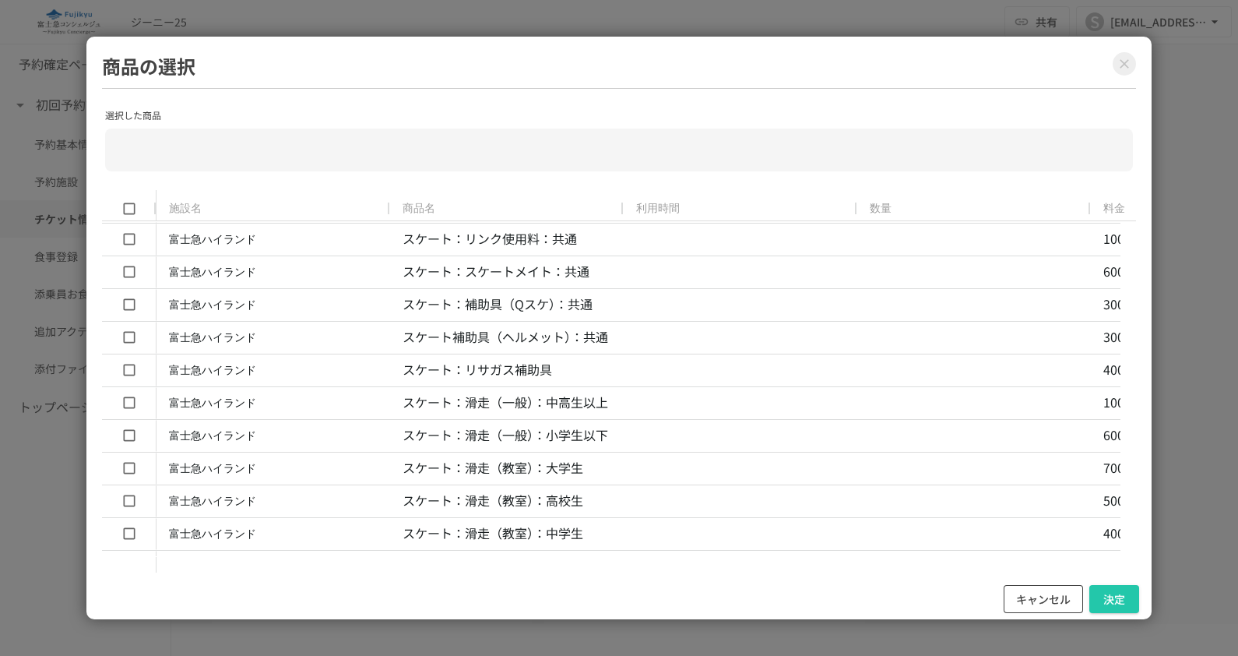
click at [1042, 597] on button "キャンセル" at bounding box center [1043, 599] width 79 height 29
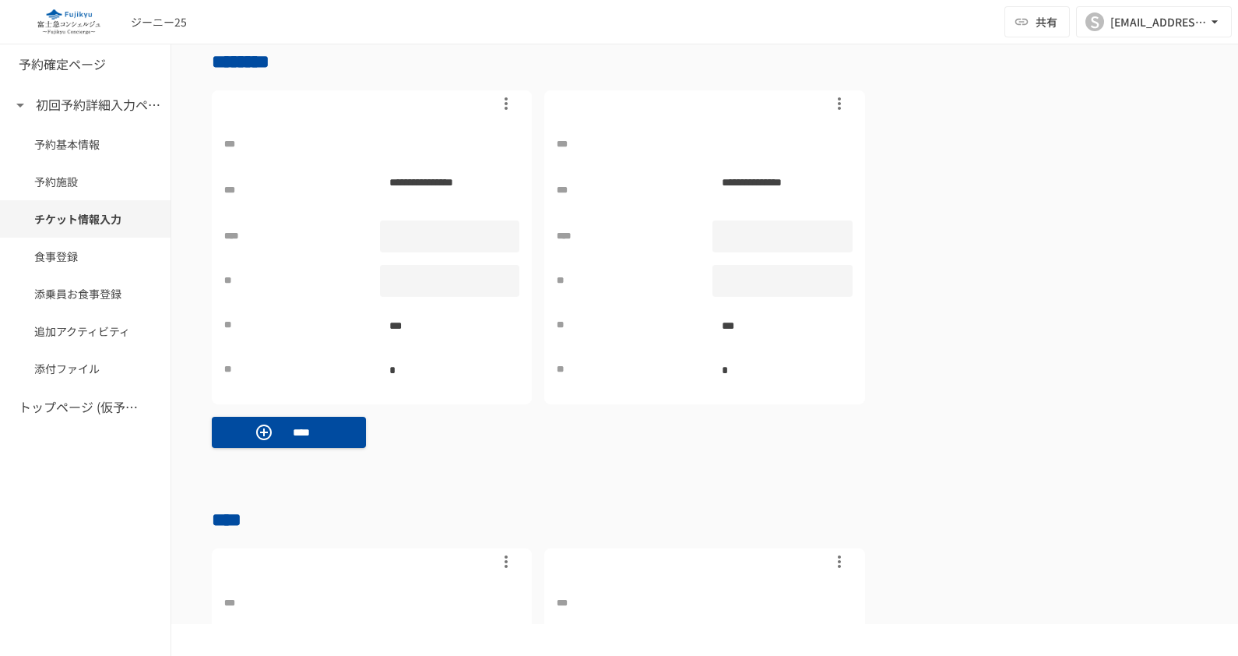
click at [456, 276] on div at bounding box center [450, 281] width 140 height 32
click at [497, 269] on input "*" at bounding box center [450, 281] width 140 height 28
type input "*"
click at [497, 269] on input "*" at bounding box center [450, 281] width 140 height 28
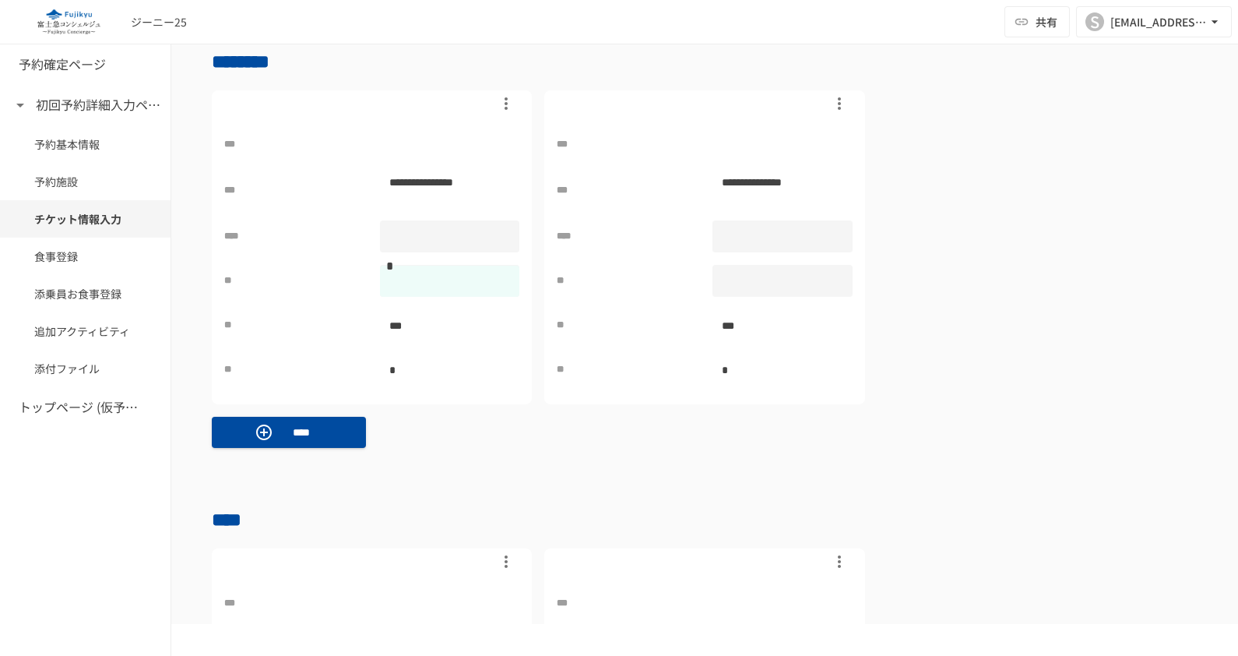
click at [505, 495] on div "**********" at bounding box center [704, 542] width 1067 height 3073
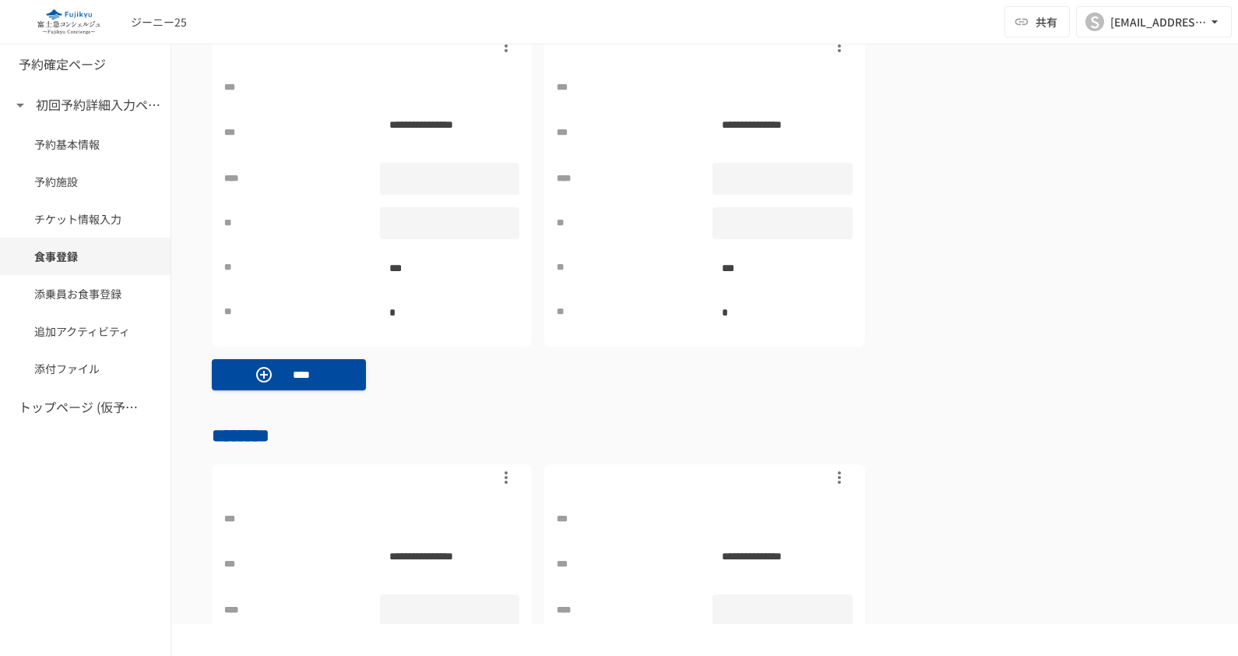
scroll to position [1757, 0]
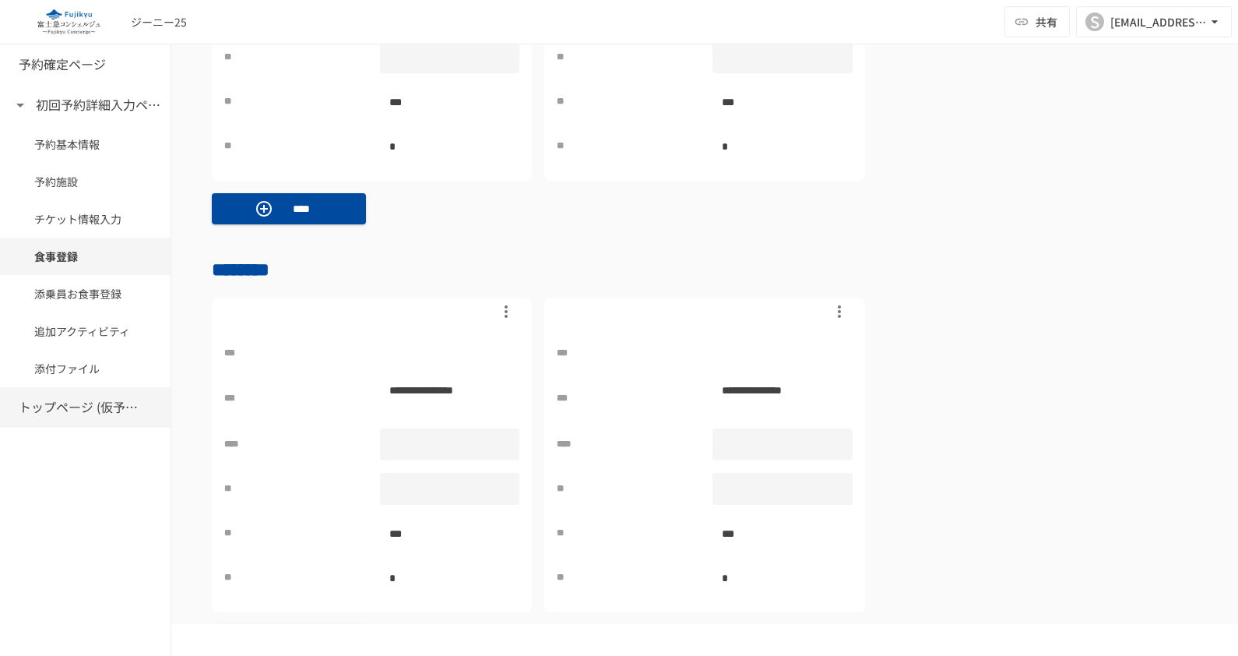
click at [58, 416] on h6 "トップページ (仮予約一覧)" at bounding box center [81, 407] width 125 height 20
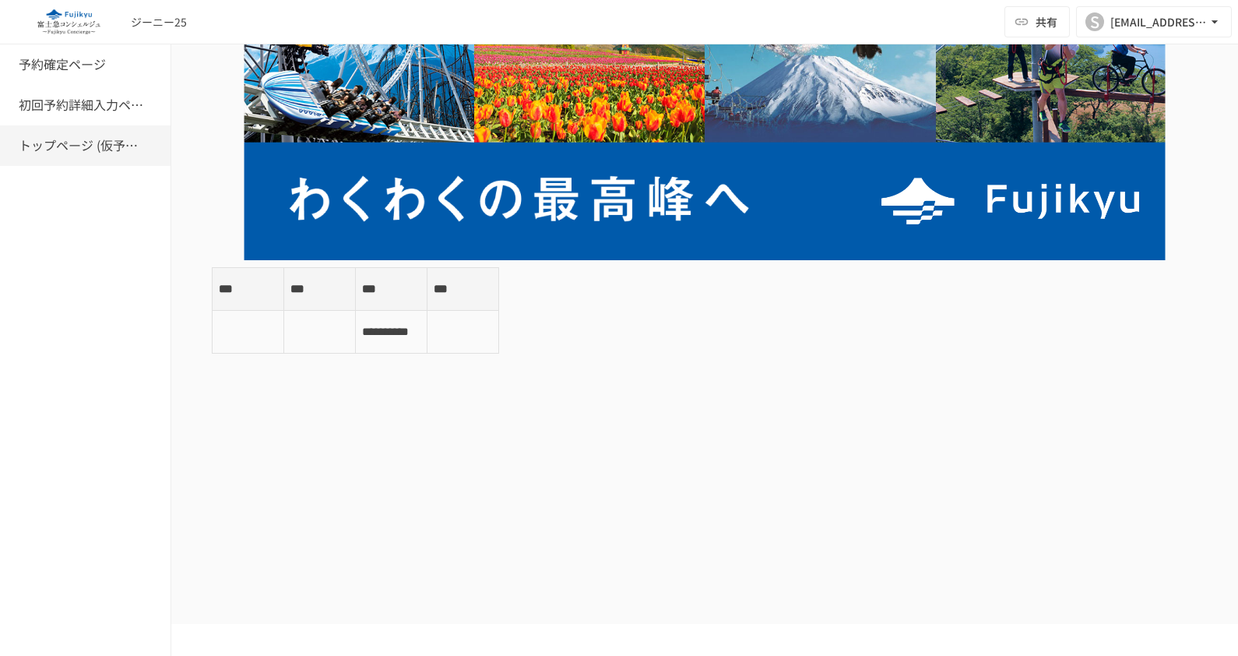
scroll to position [125, 0]
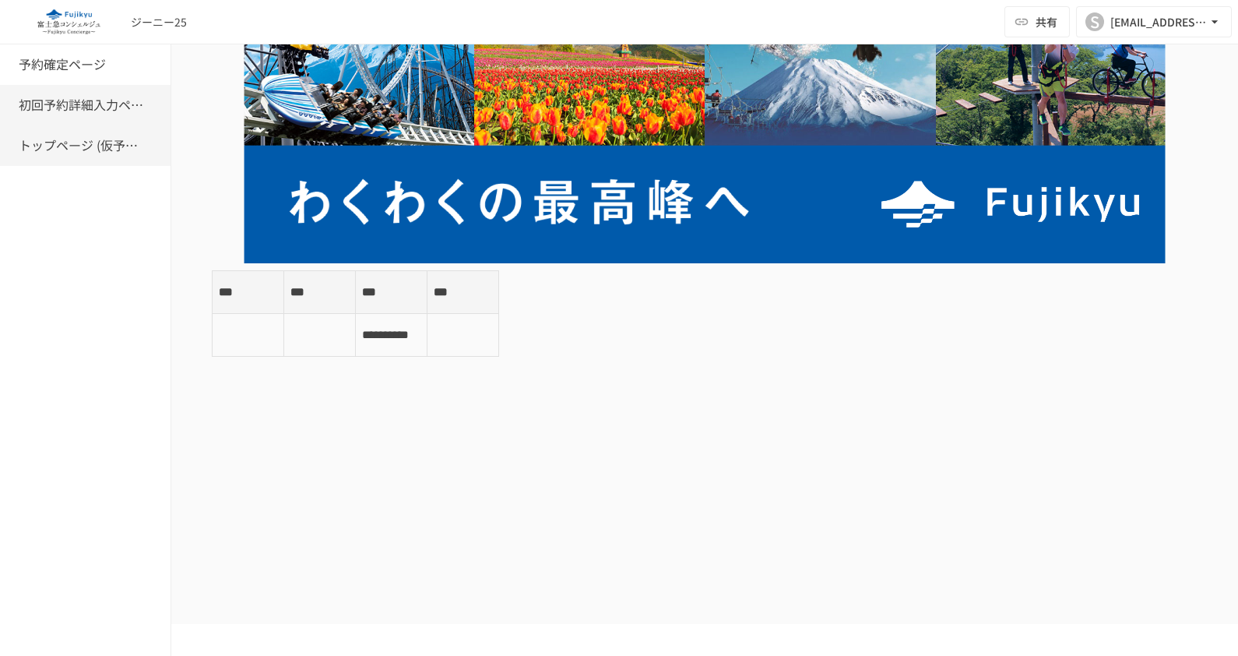
click at [93, 104] on h6 "初回予約詳細入力ページ" at bounding box center [81, 105] width 125 height 20
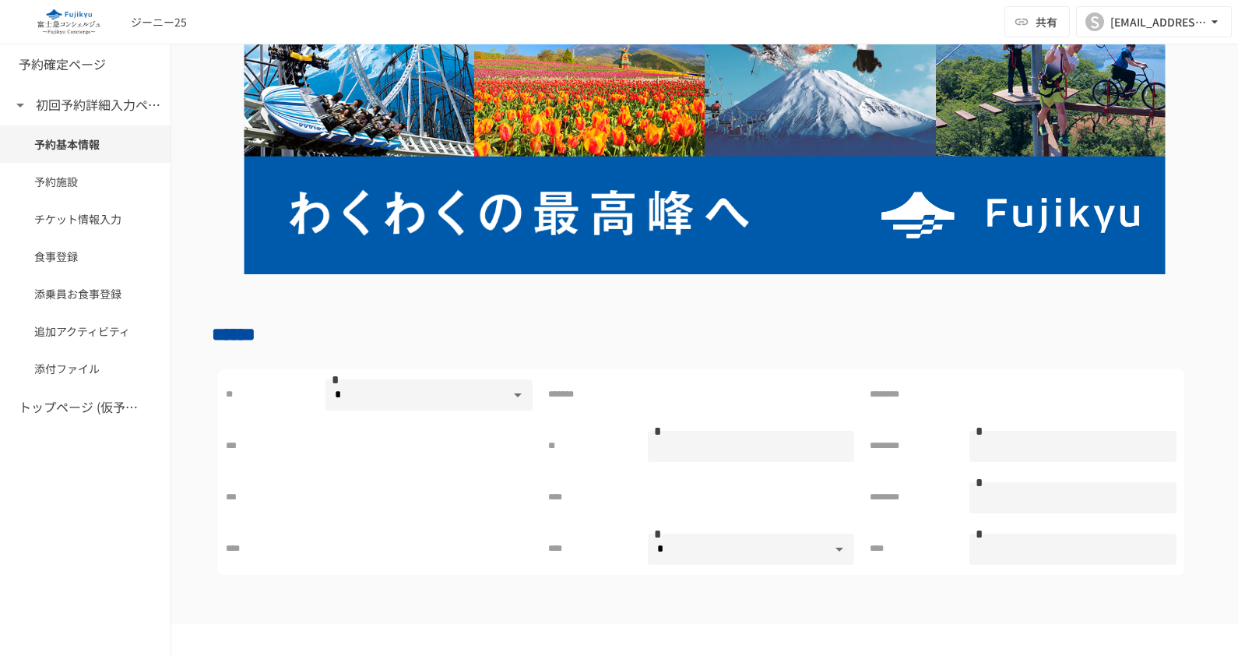
scroll to position [100, 0]
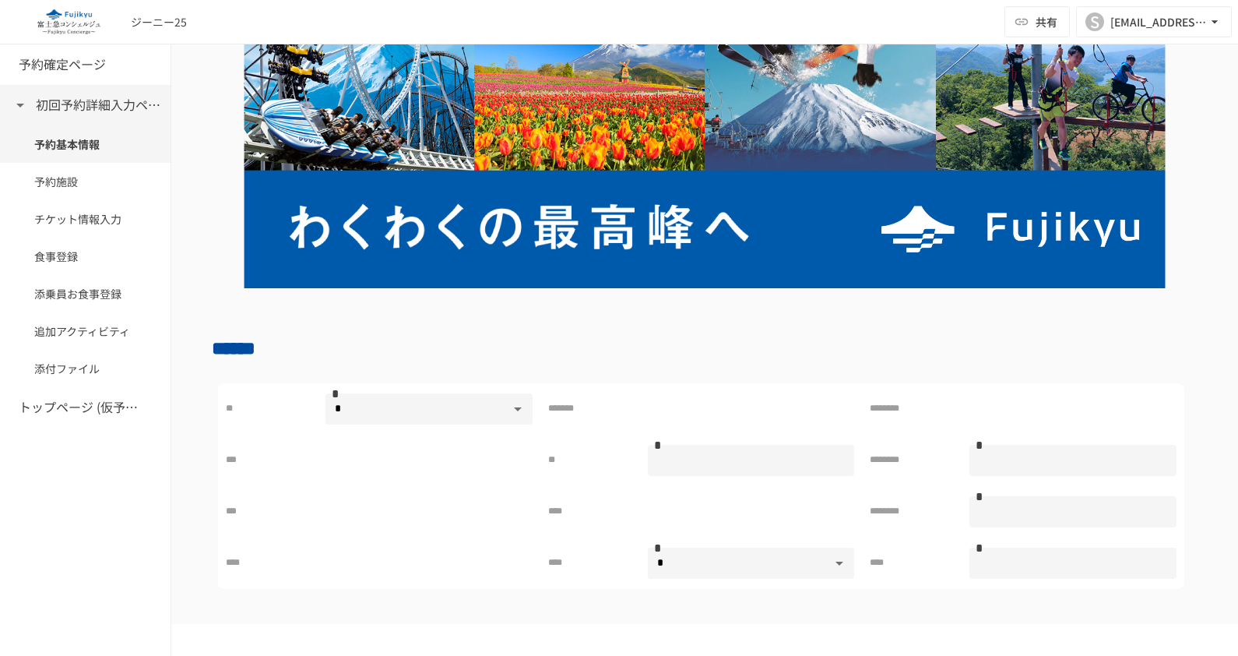
click at [98, 113] on h6 "初回予約詳細入力ページ" at bounding box center [98, 105] width 125 height 20
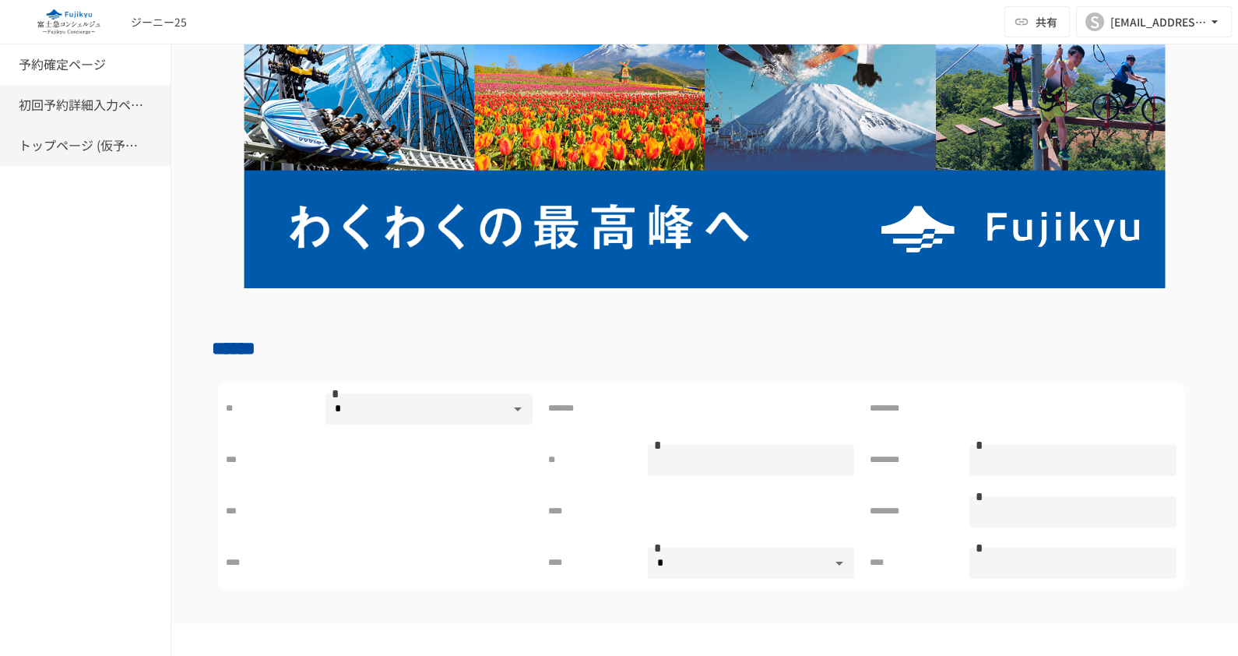
click at [76, 146] on h6 "トップページ (仮予約一覧)" at bounding box center [81, 145] width 125 height 20
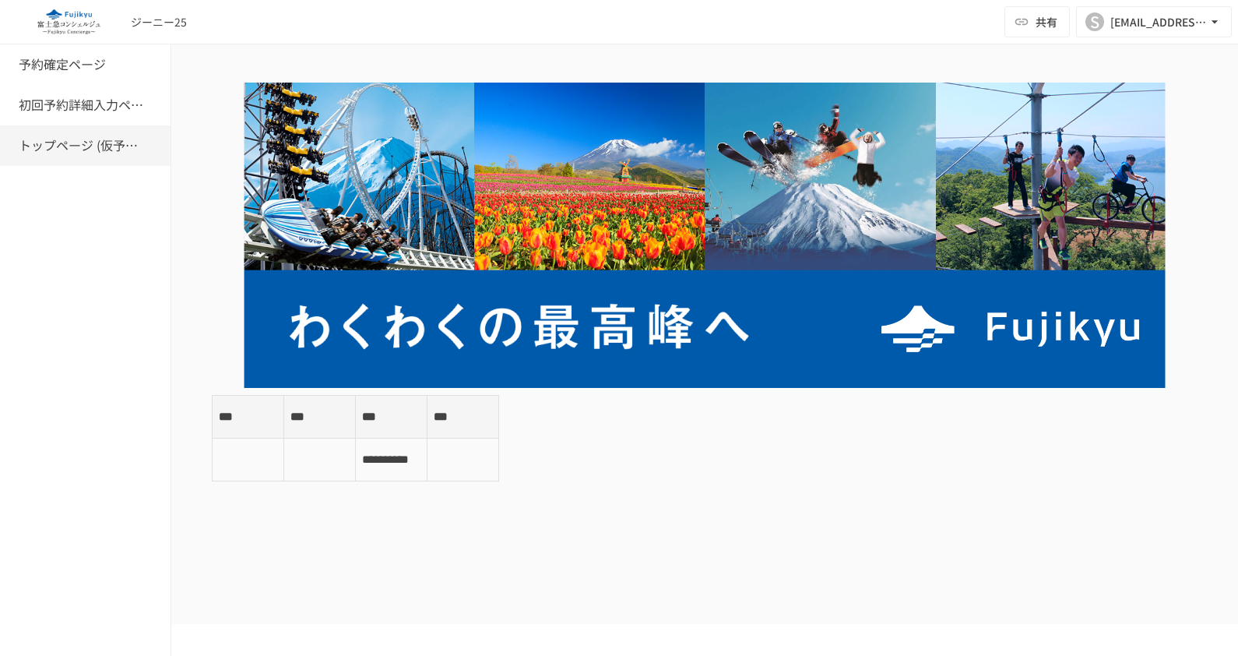
click at [384, 444] on td "**********" at bounding box center [392, 459] width 72 height 43
click at [323, 460] on td at bounding box center [320, 459] width 72 height 43
click at [95, 114] on div "初回予約詳細入力ページ" at bounding box center [85, 105] width 171 height 40
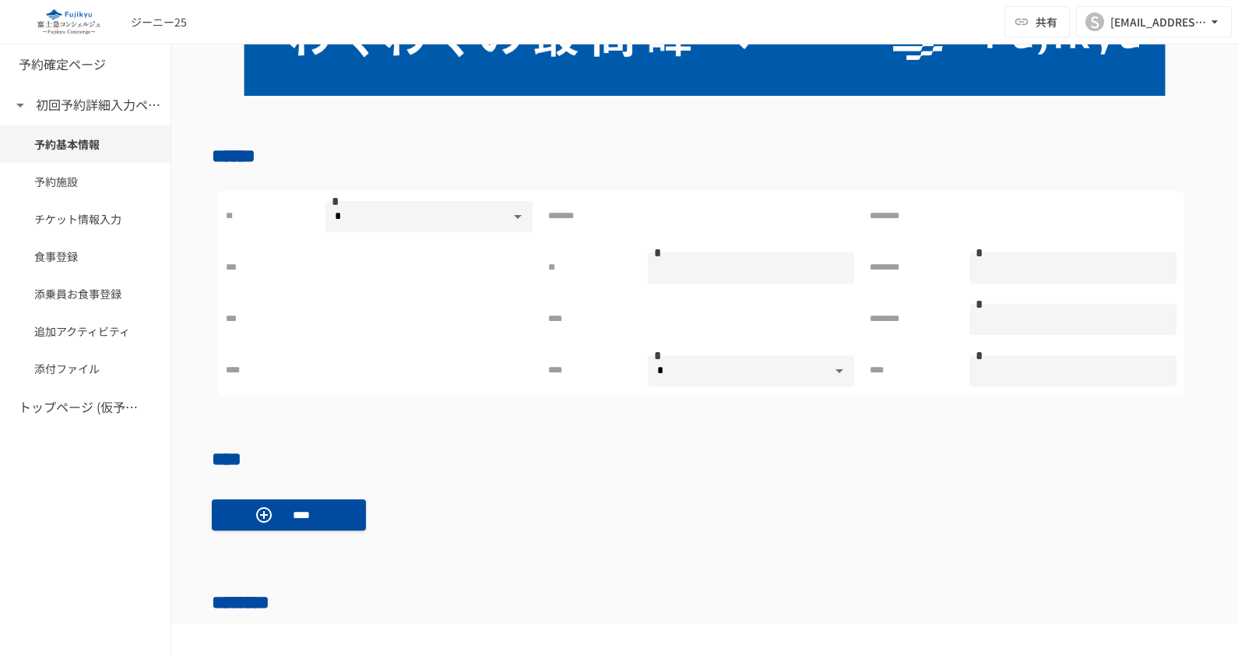
scroll to position [584, 0]
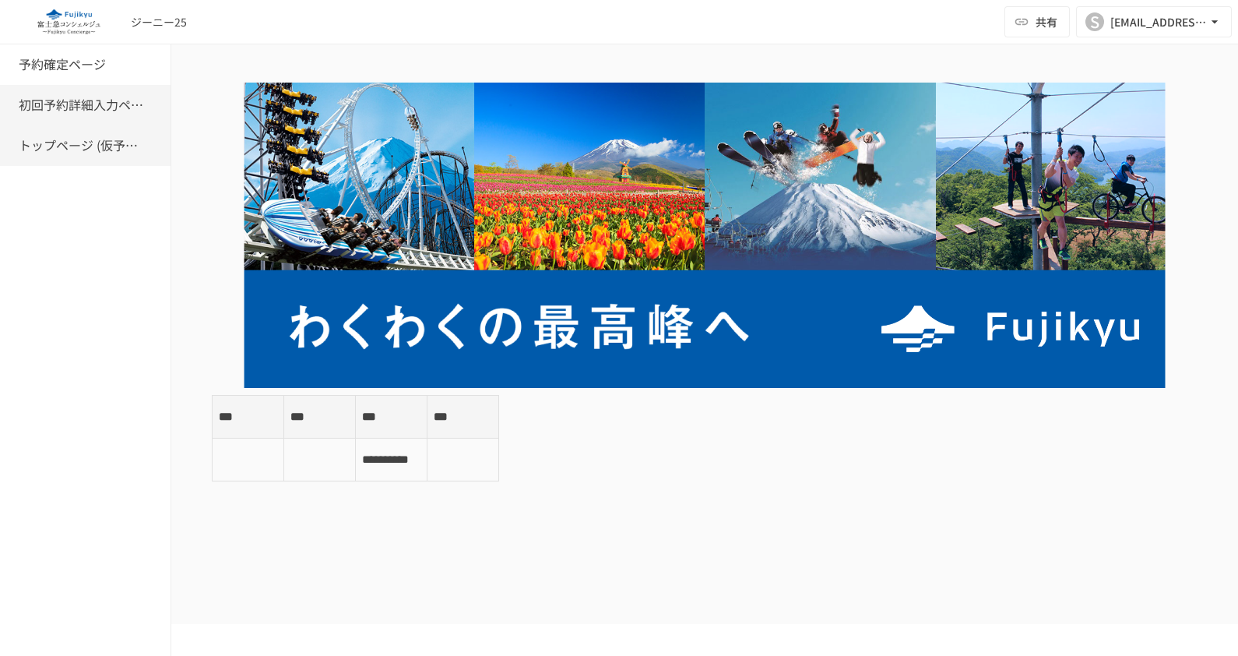
drag, startPoint x: 82, startPoint y: 107, endPoint x: 94, endPoint y: 123, distance: 19.9
click at [82, 106] on h6 "初回予約詳細入力ページ" at bounding box center [81, 105] width 125 height 20
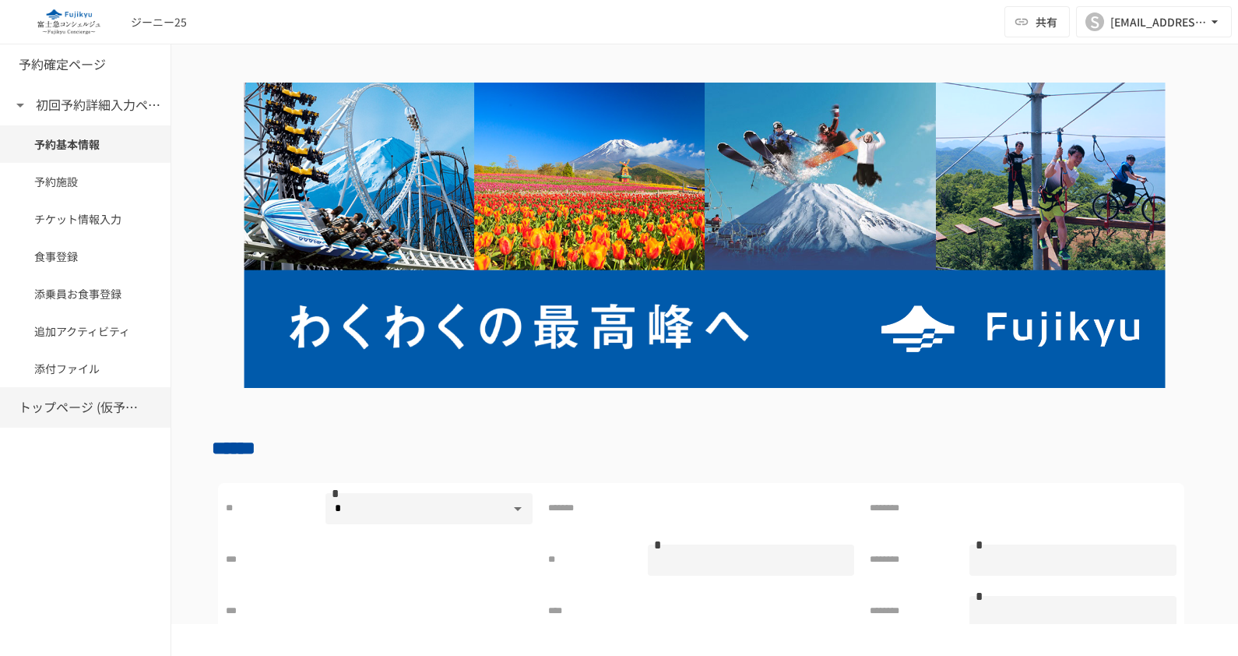
click at [20, 416] on h6 "トップページ (仮予約一覧)" at bounding box center [81, 407] width 125 height 20
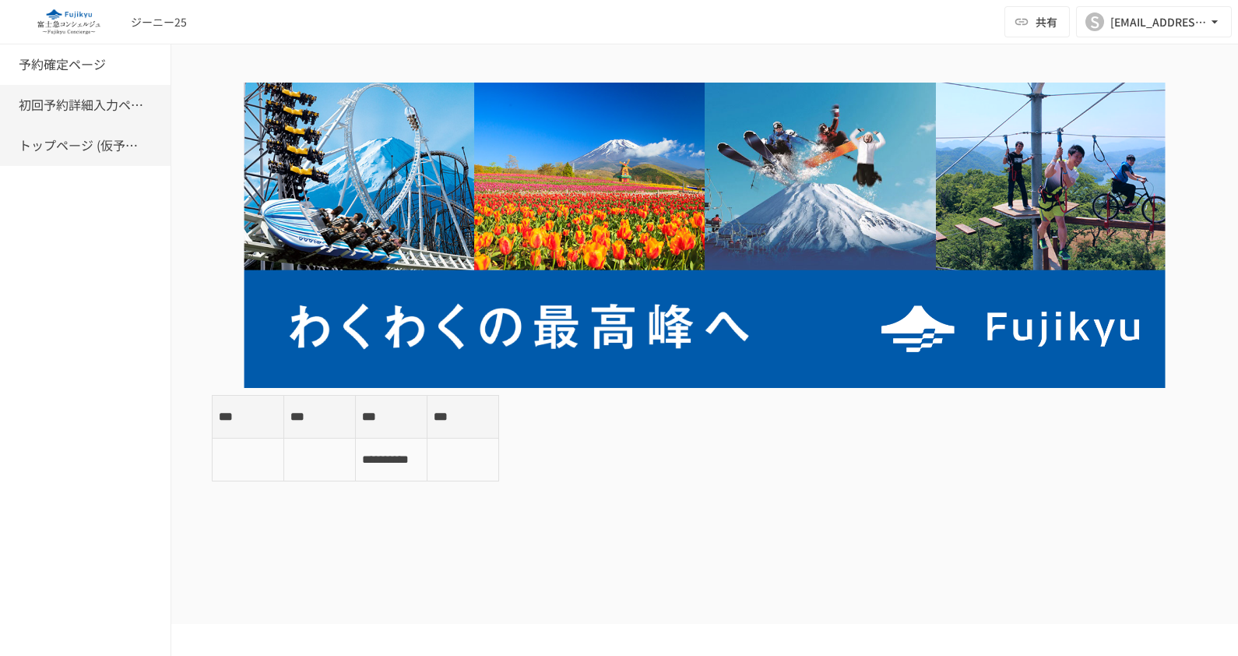
click at [115, 117] on div "初回予約詳細入力ページ" at bounding box center [85, 105] width 171 height 40
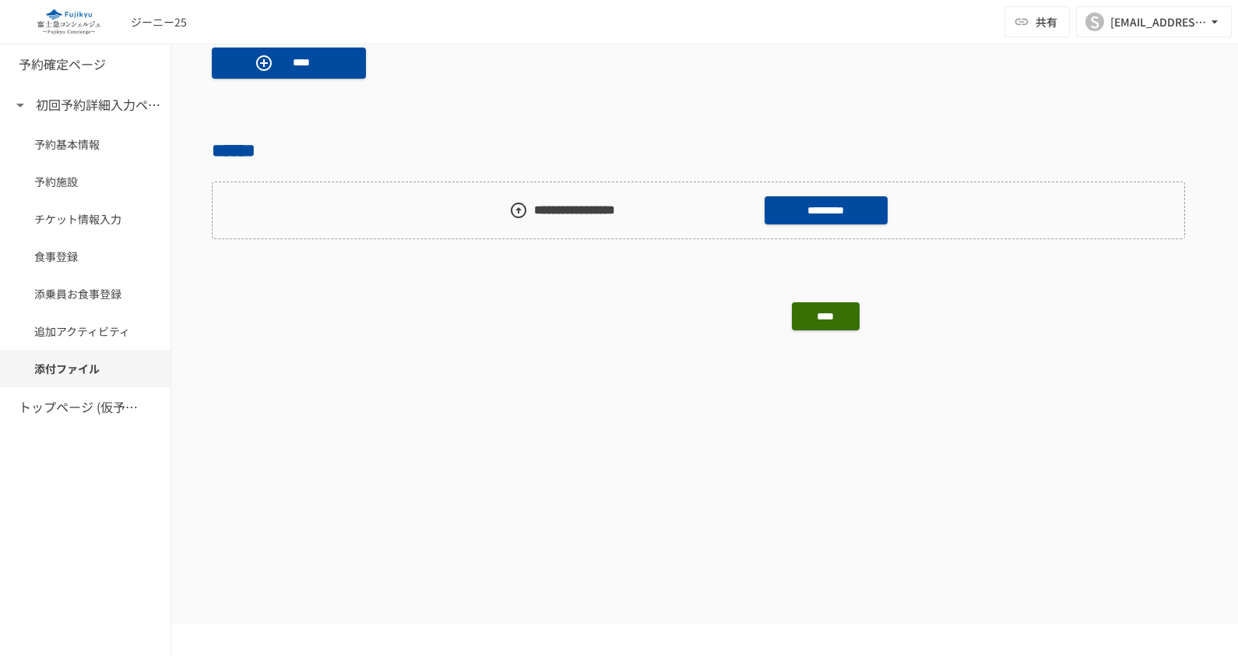
scroll to position [1265, 0]
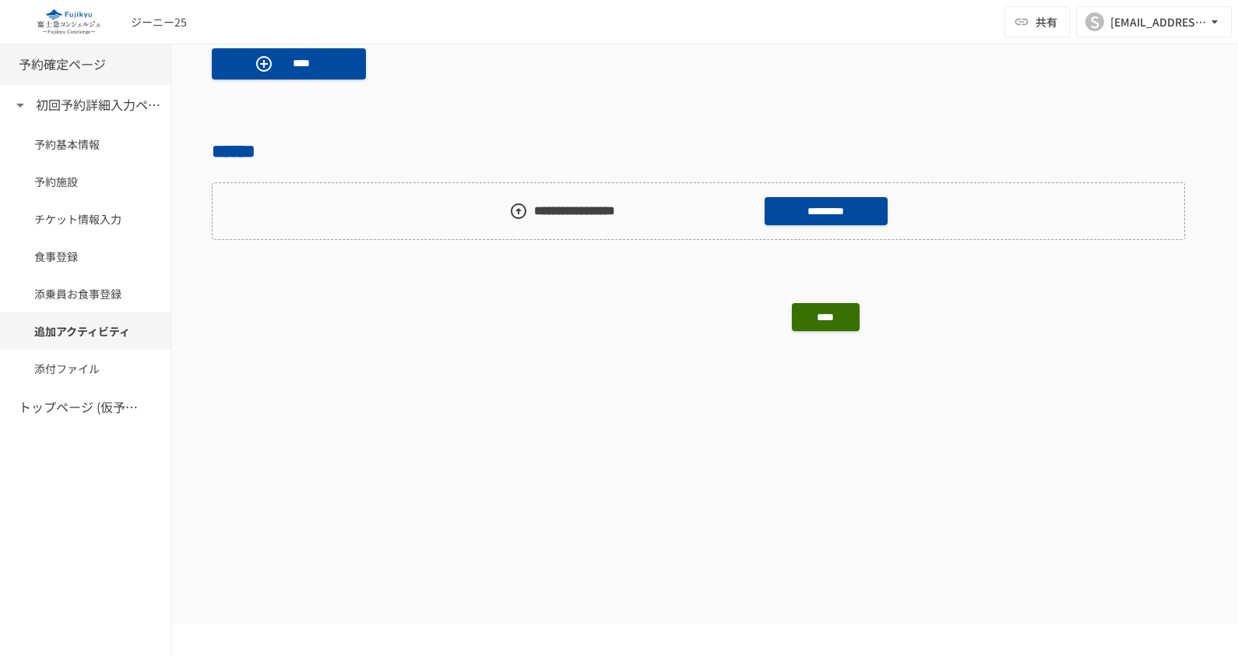
click at [66, 62] on h6 "予約確定ページ" at bounding box center [62, 65] width 87 height 20
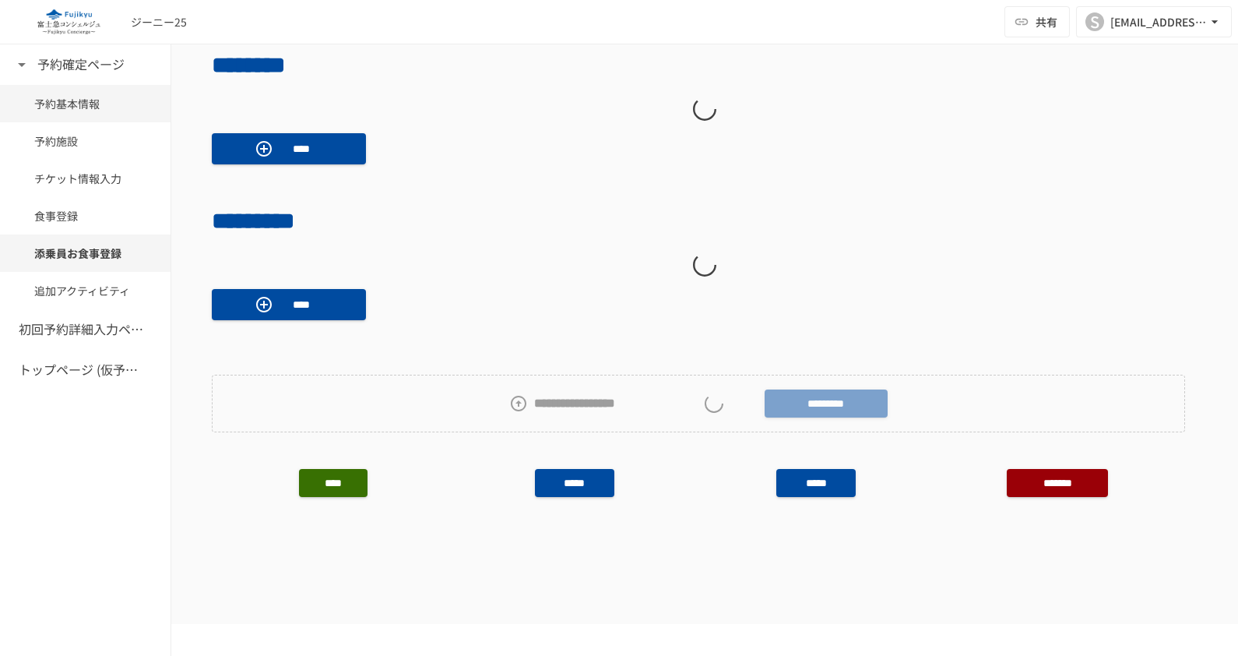
click at [82, 108] on span "予約基本情報" at bounding box center [85, 103] width 102 height 17
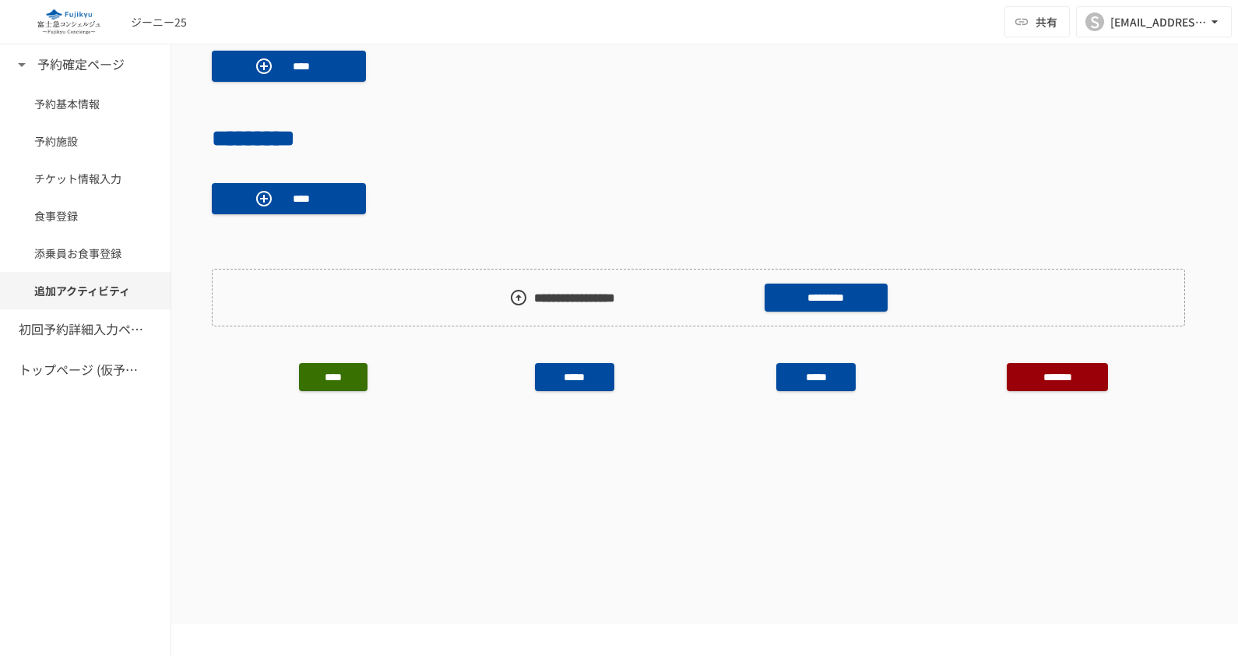
scroll to position [1032, 0]
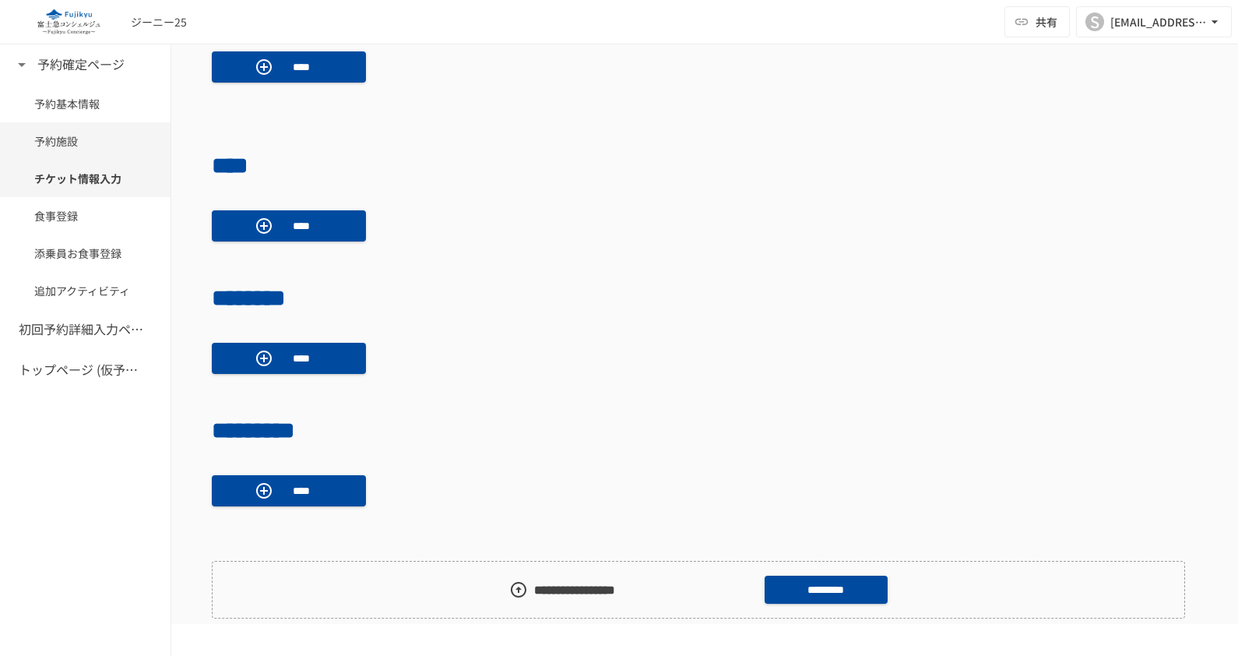
click at [45, 146] on span "予約施設" at bounding box center [85, 140] width 102 height 17
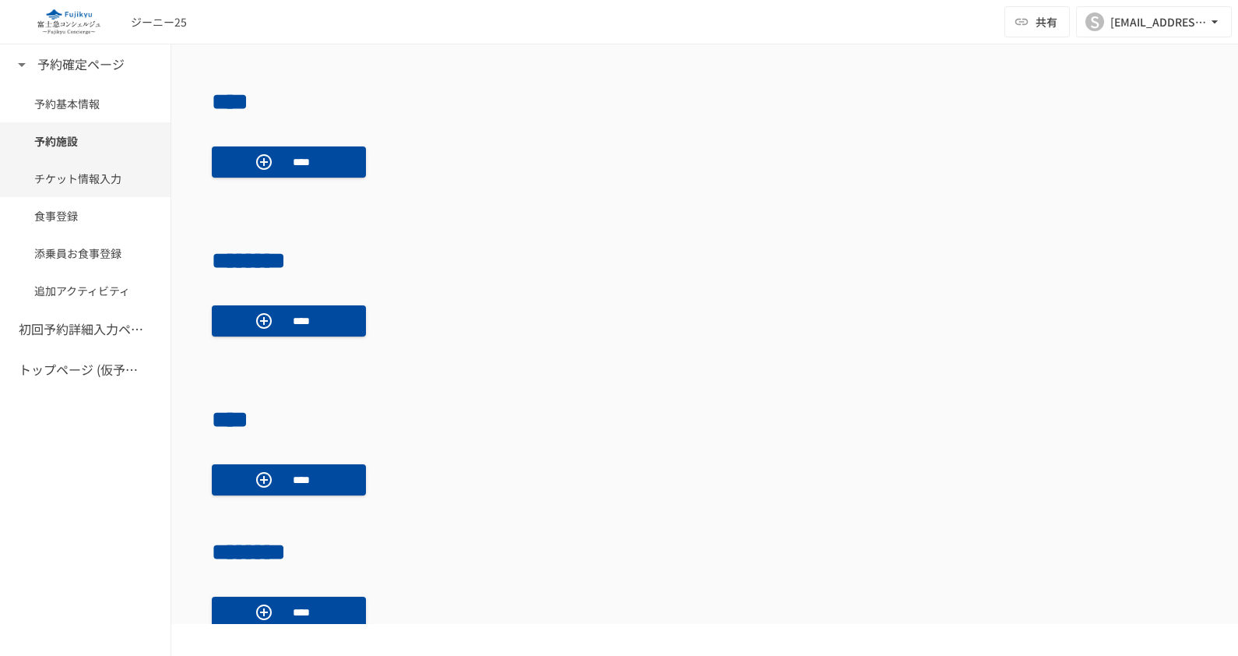
click at [57, 171] on span "チケット情報入力" at bounding box center [85, 178] width 102 height 17
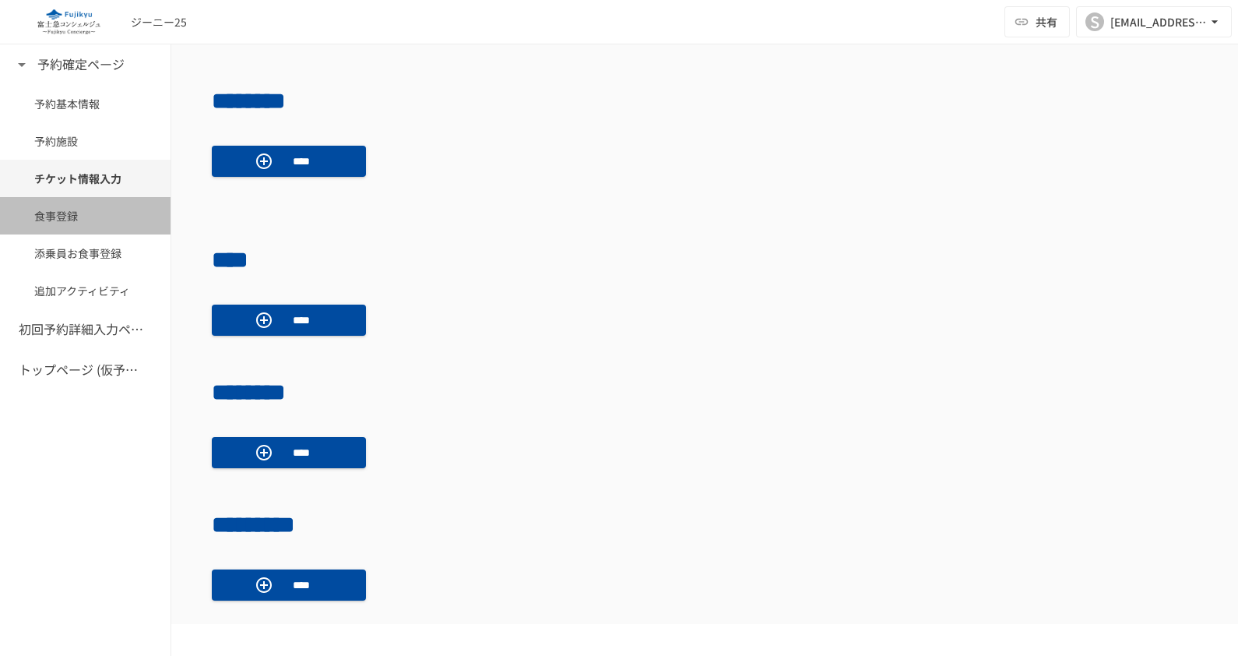
click at [62, 211] on span "食事登録" at bounding box center [85, 215] width 102 height 17
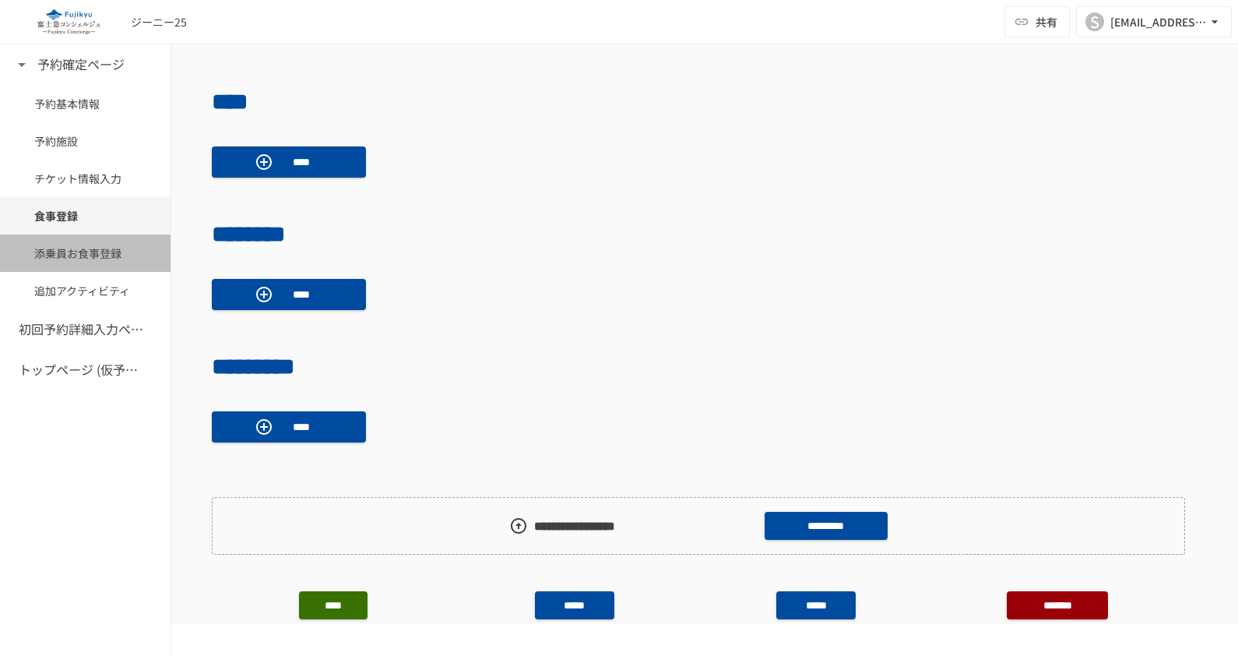
click at [68, 238] on div "添乗員お食事登録" at bounding box center [85, 252] width 171 height 37
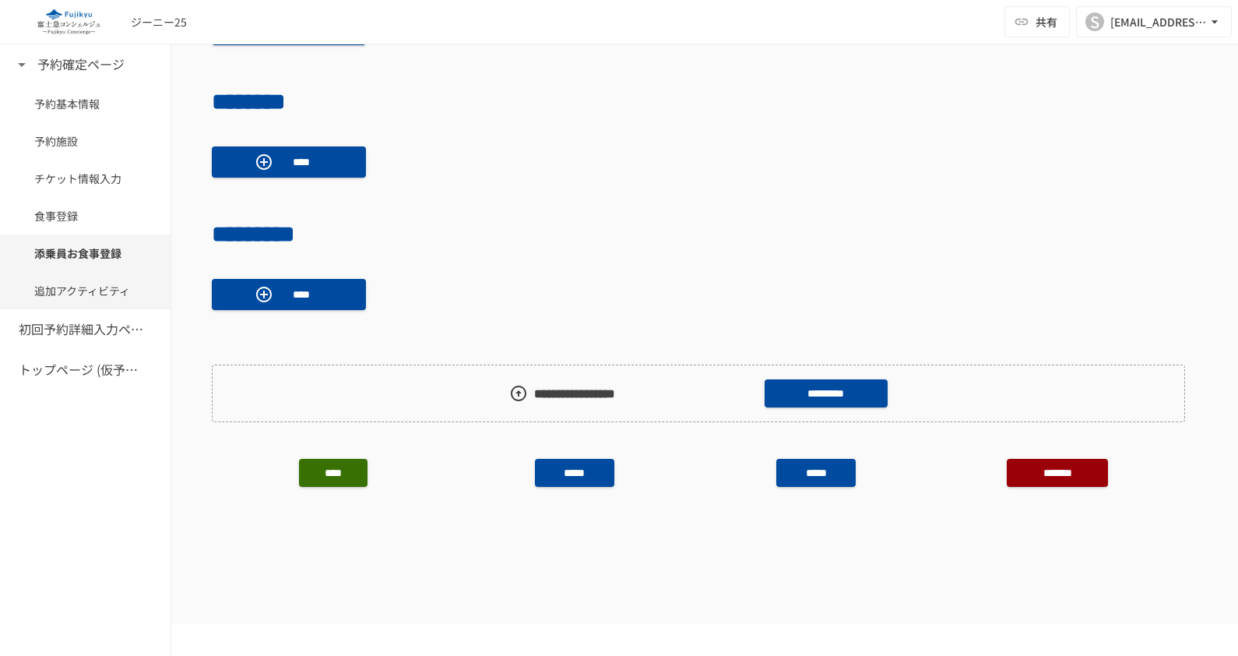
click at [80, 271] on ul "予約基本情報 予約施設 チケット情報入力 食事登録 添乗員お食事登録 追加アクティビティ" at bounding box center [85, 197] width 171 height 224
click at [82, 280] on div "追加アクティビティ" at bounding box center [85, 290] width 171 height 37
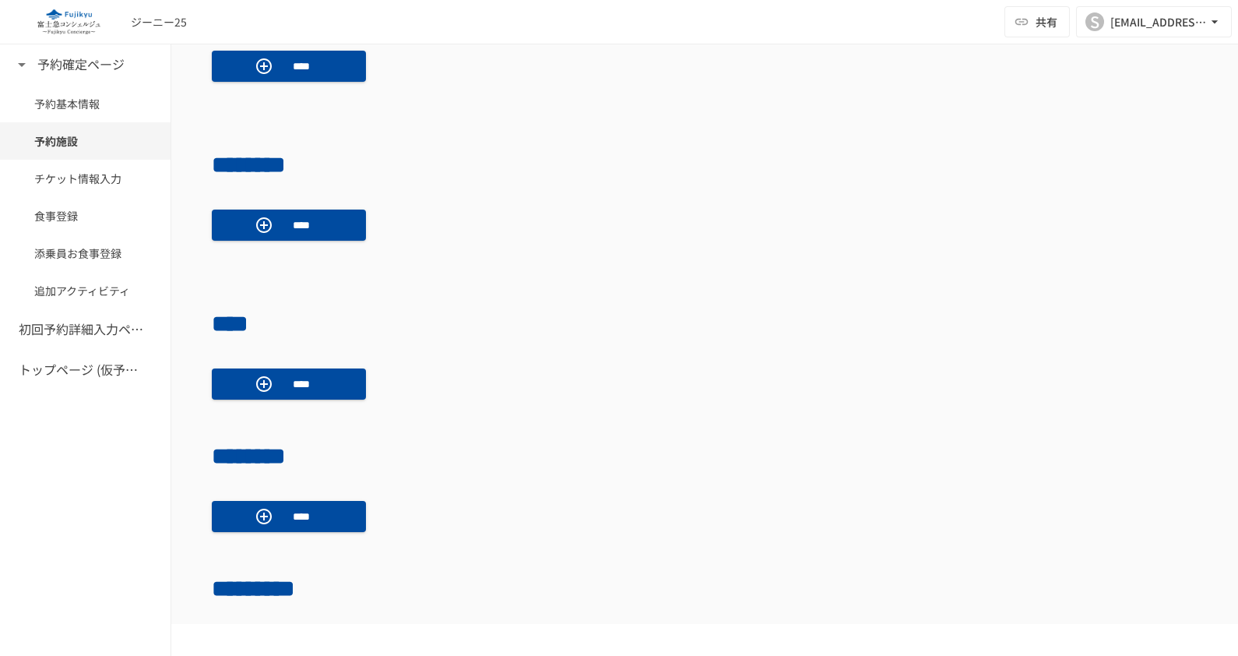
scroll to position [484, 0]
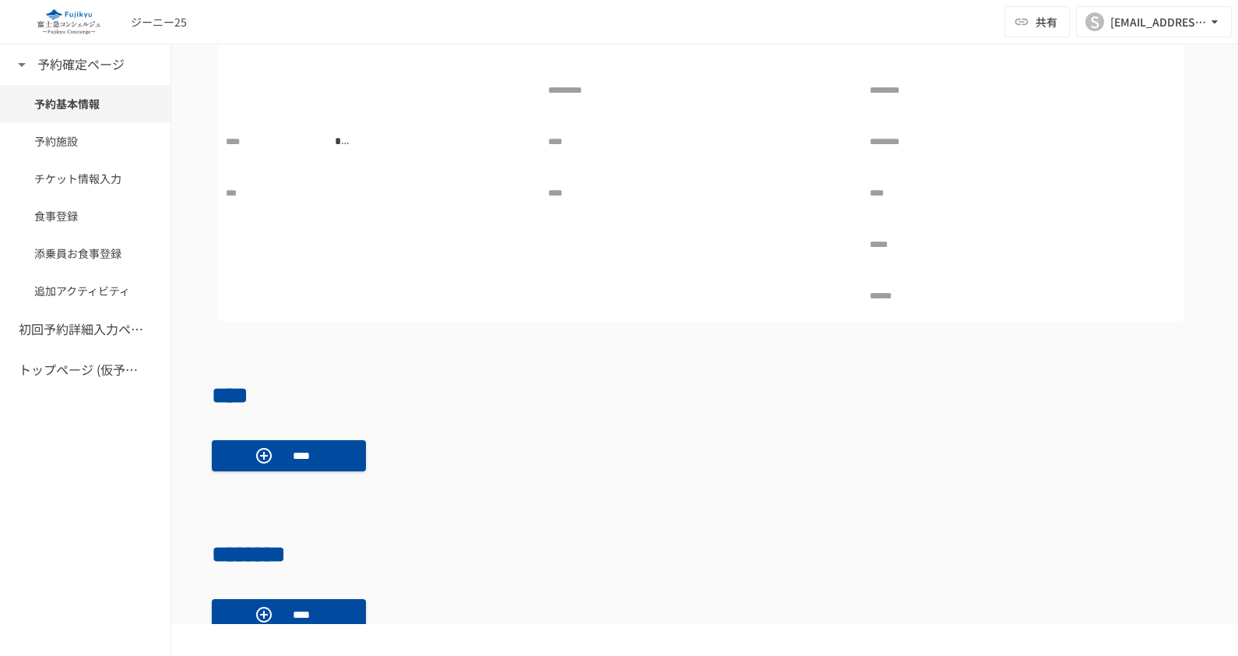
click at [71, 375] on h6 "トップページ (仮予約一覧)" at bounding box center [81, 370] width 125 height 20
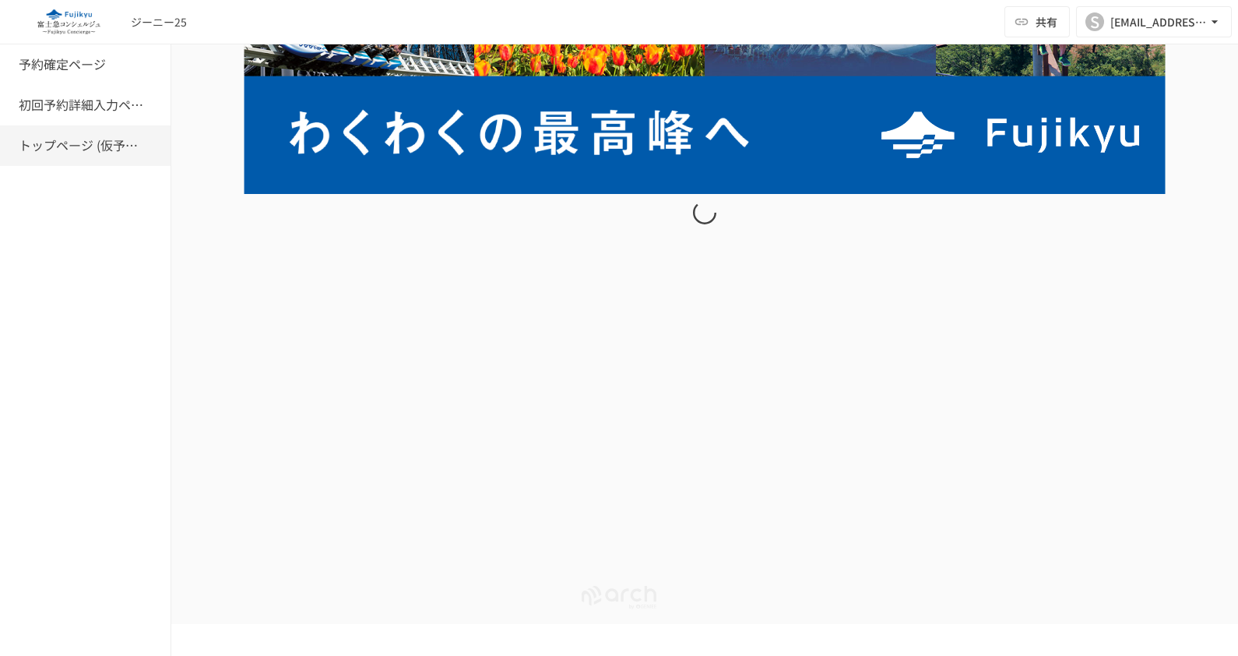
scroll to position [257, 0]
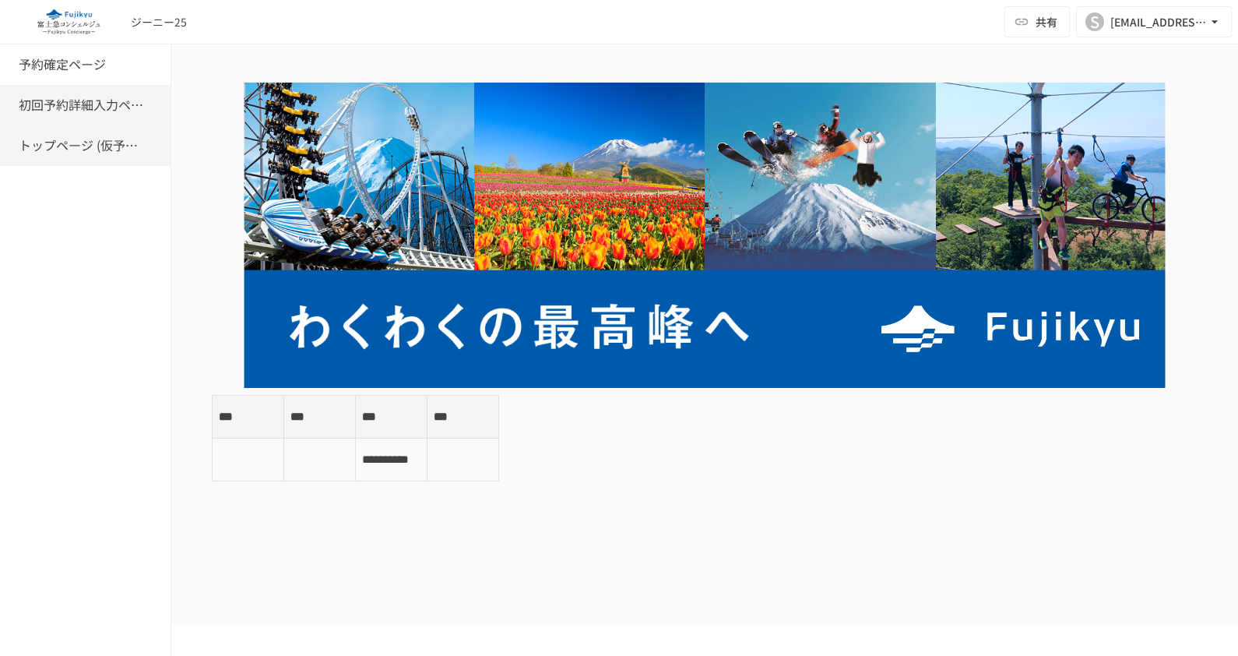
click at [44, 93] on div "初回予約詳細入力ページ" at bounding box center [85, 105] width 171 height 40
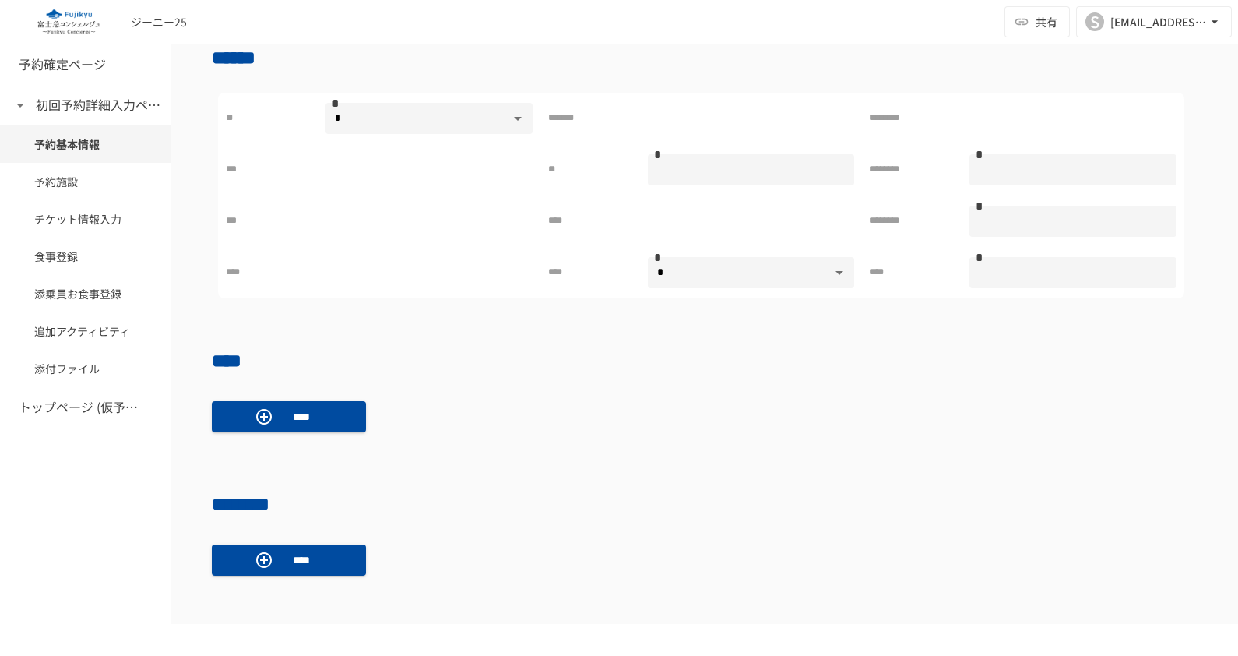
scroll to position [681, 0]
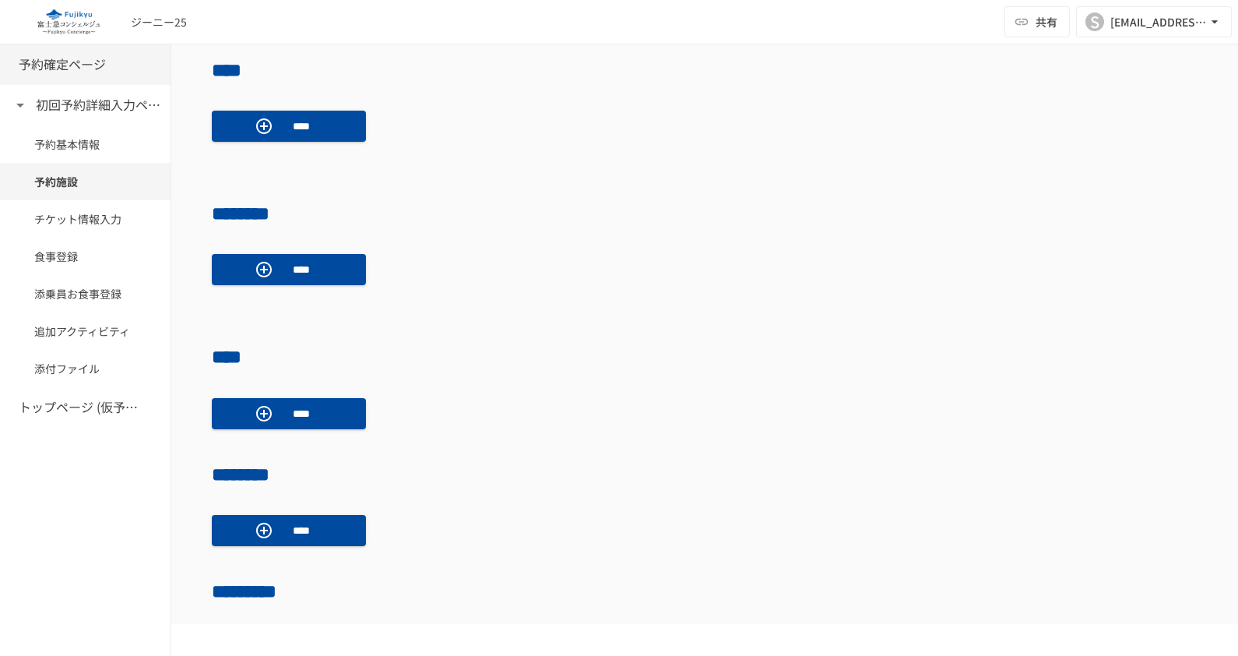
click at [42, 63] on h6 "予約確定ページ" at bounding box center [62, 65] width 87 height 20
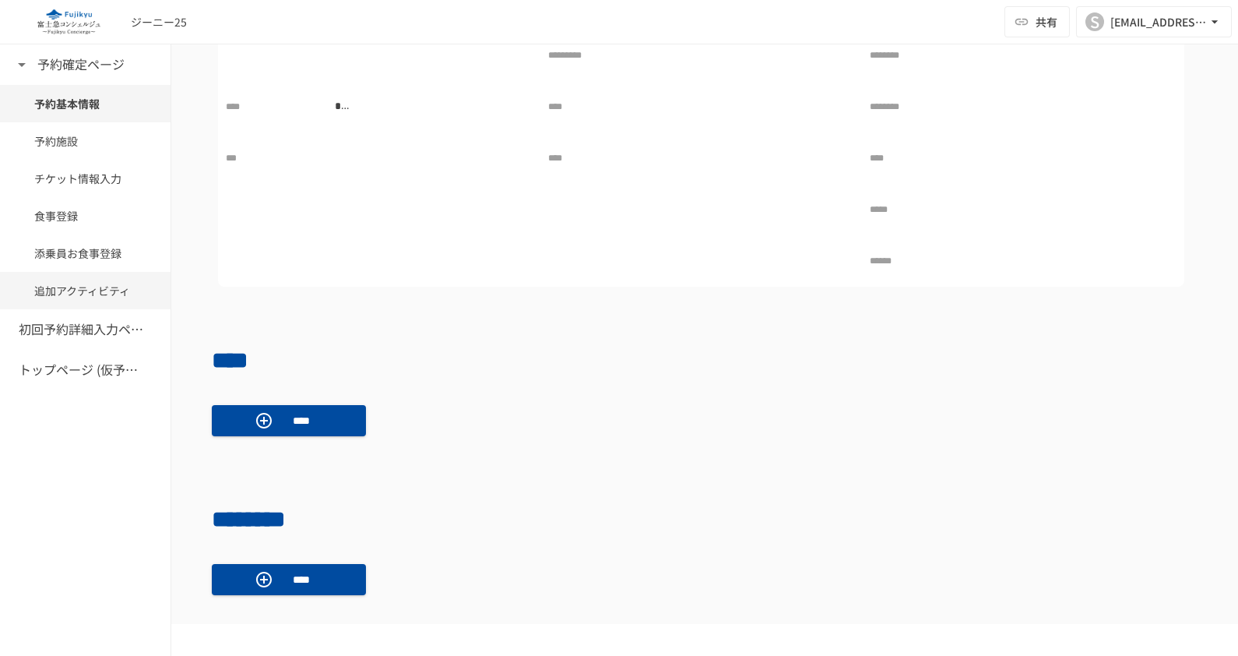
scroll to position [481, 0]
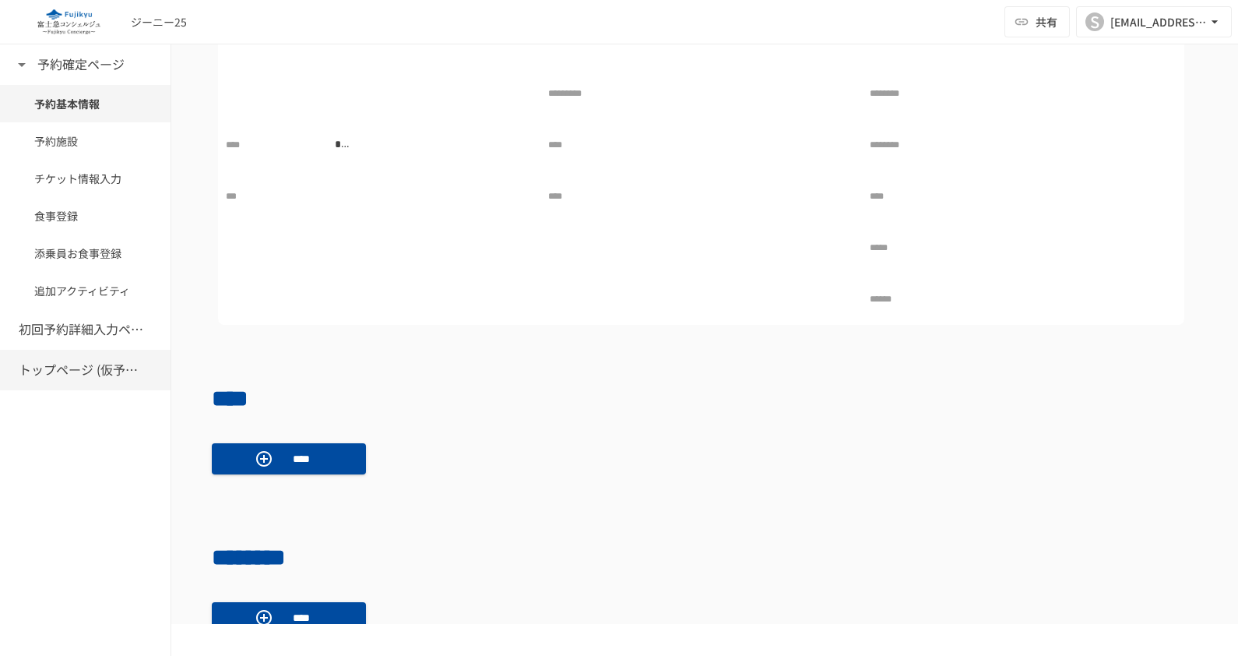
click at [83, 370] on h6 "トップページ (仮予約一覧)" at bounding box center [81, 370] width 125 height 20
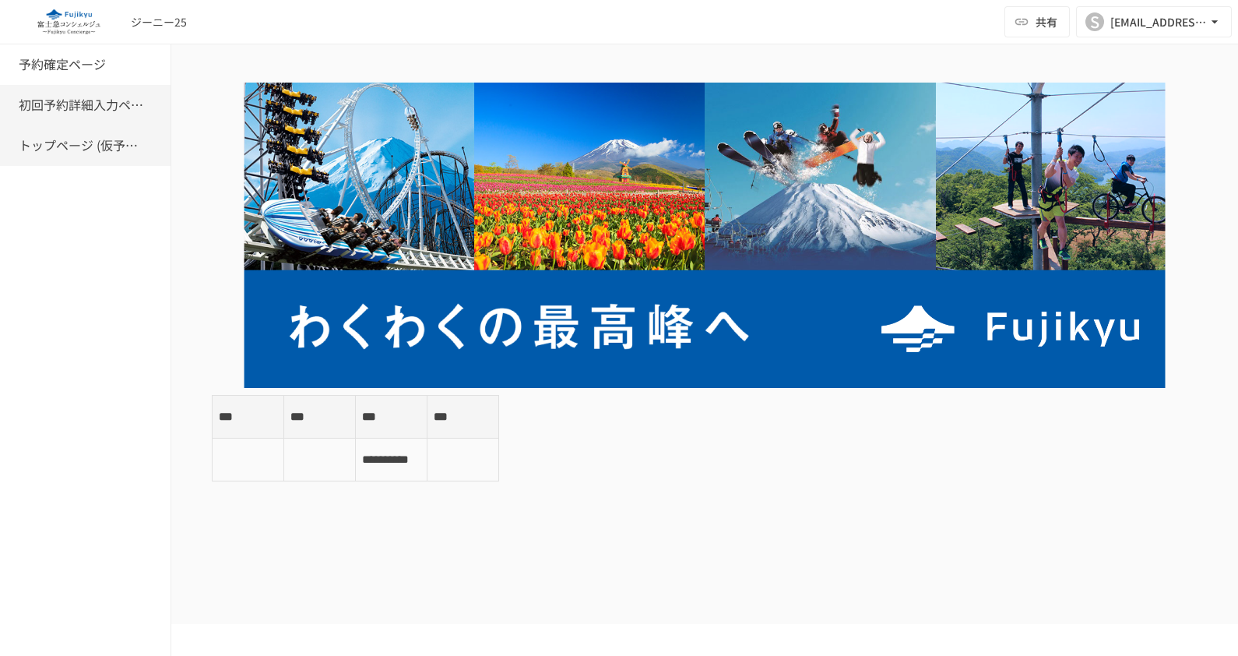
click at [25, 116] on div "初回予約詳細入力ページ" at bounding box center [85, 105] width 171 height 40
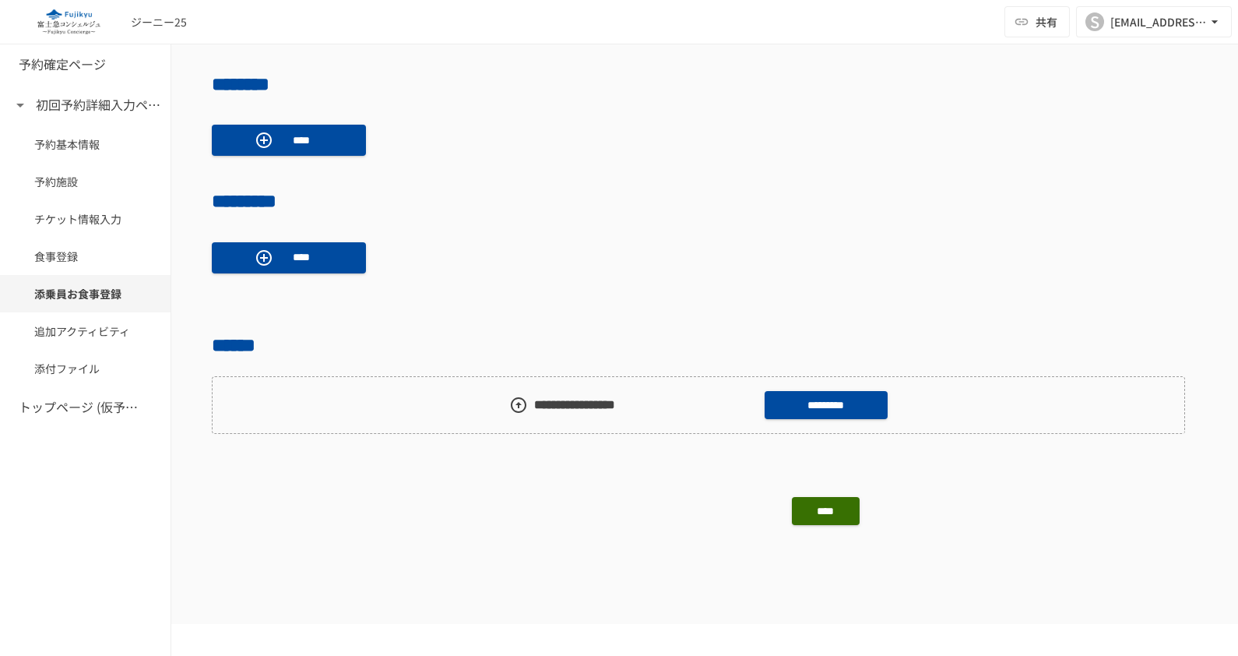
scroll to position [1362, 0]
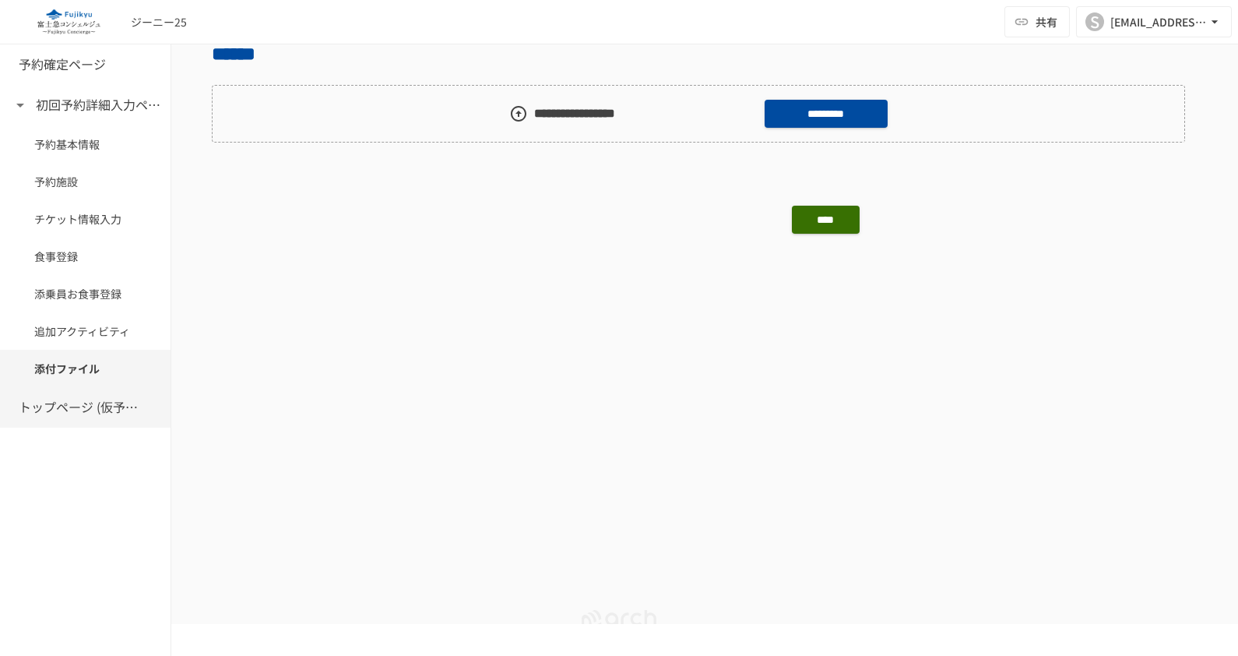
click at [90, 421] on div "トップページ (仮予約一覧)" at bounding box center [85, 407] width 171 height 40
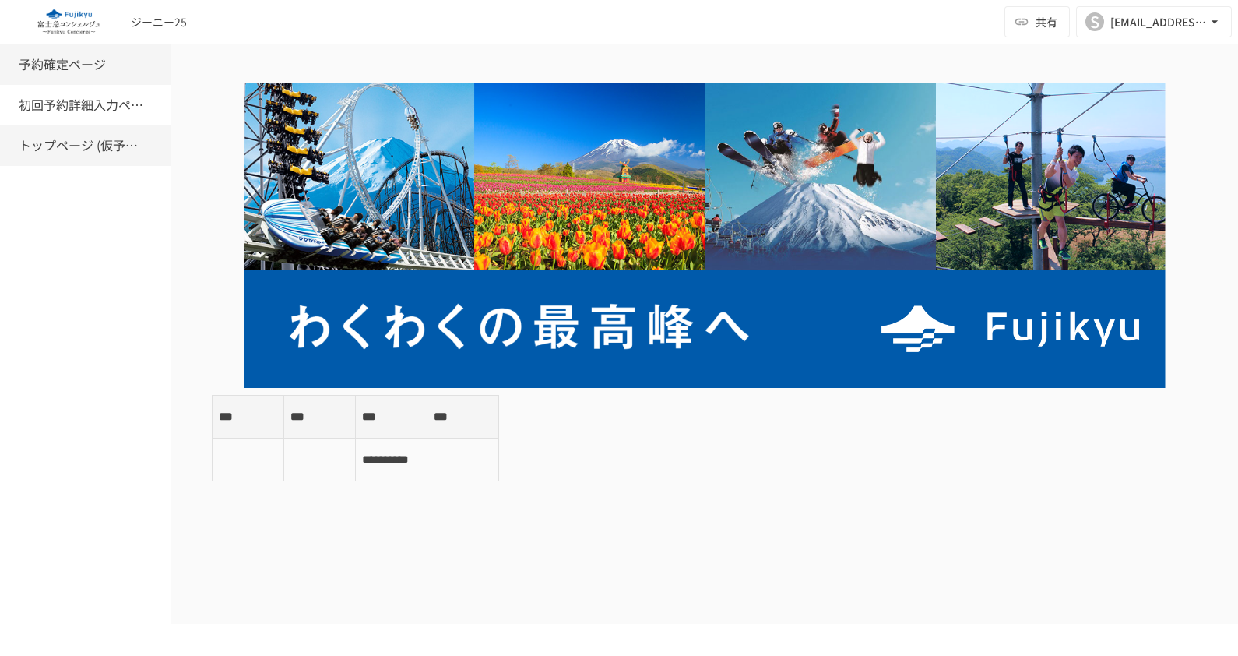
click at [87, 65] on h6 "予約確定ページ" at bounding box center [62, 65] width 87 height 20
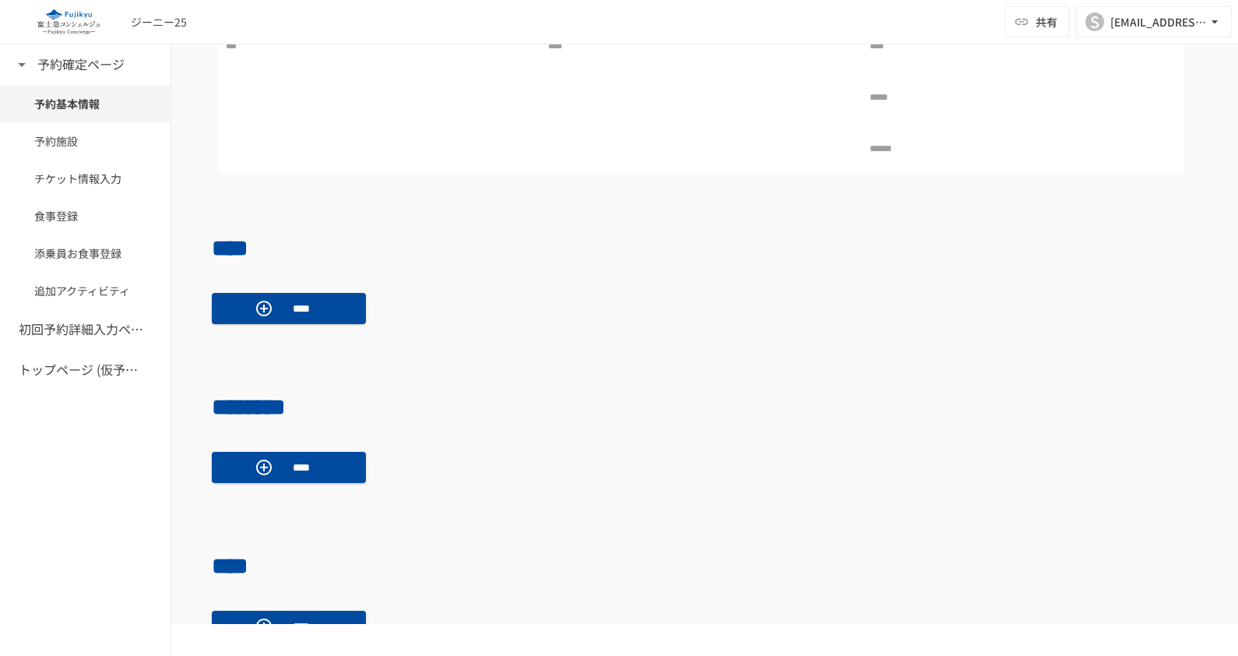
scroll to position [671, 0]
